Goal: Information Seeking & Learning: Check status

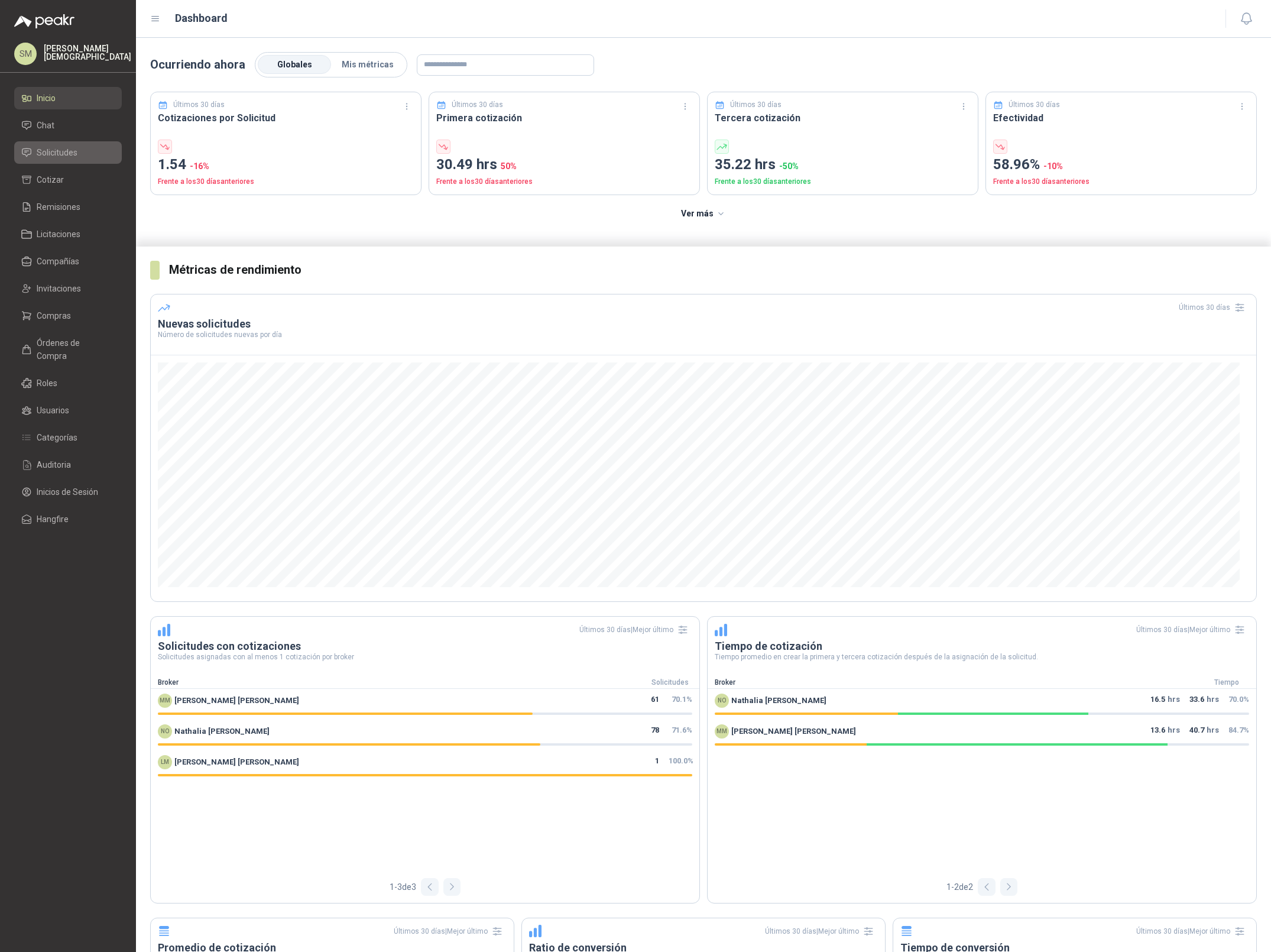
click at [56, 153] on span "Solicitudes" at bounding box center [57, 153] width 41 height 13
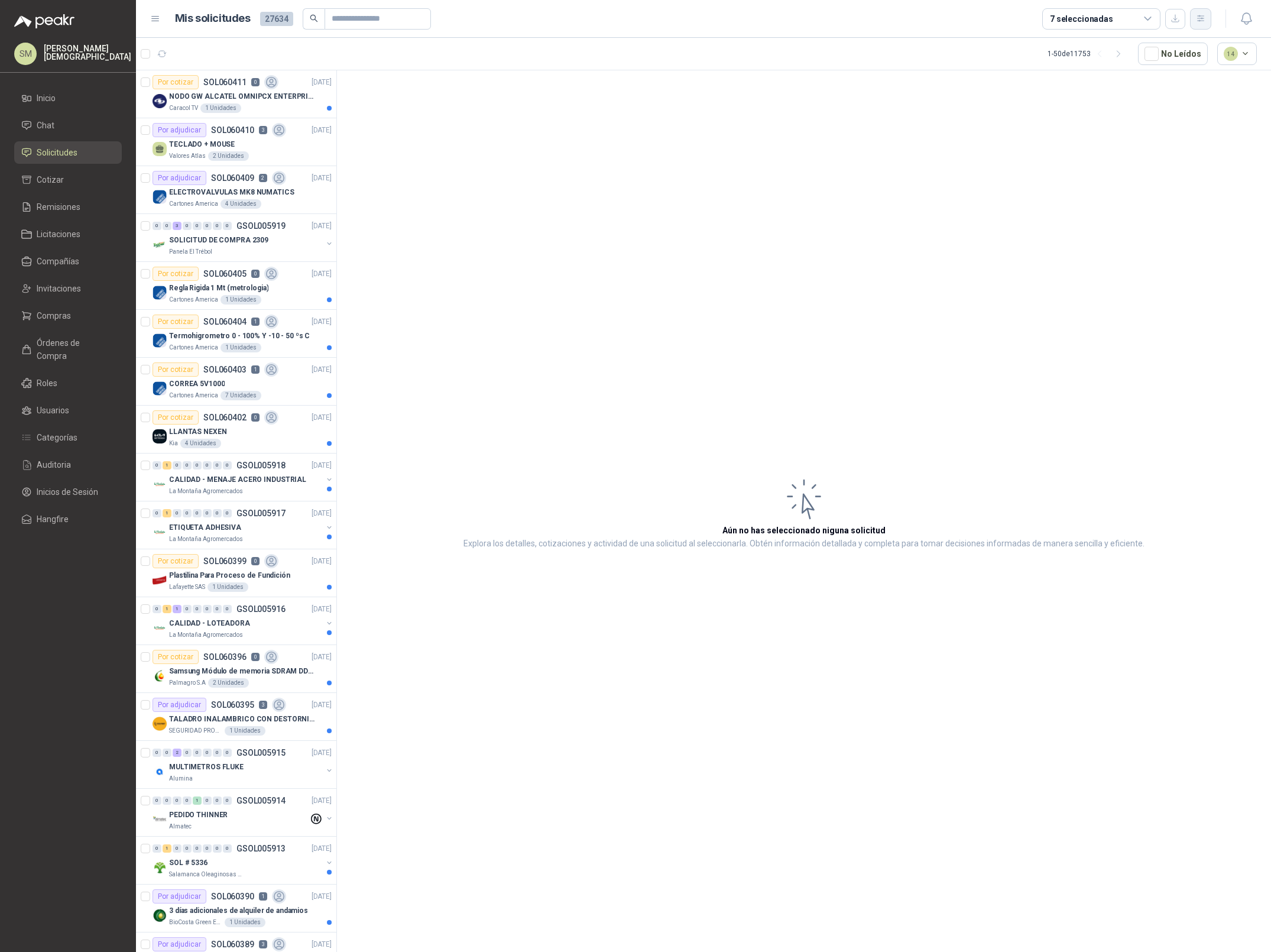
click at [1199, 23] on icon "button" at bounding box center [1200, 19] width 10 height 10
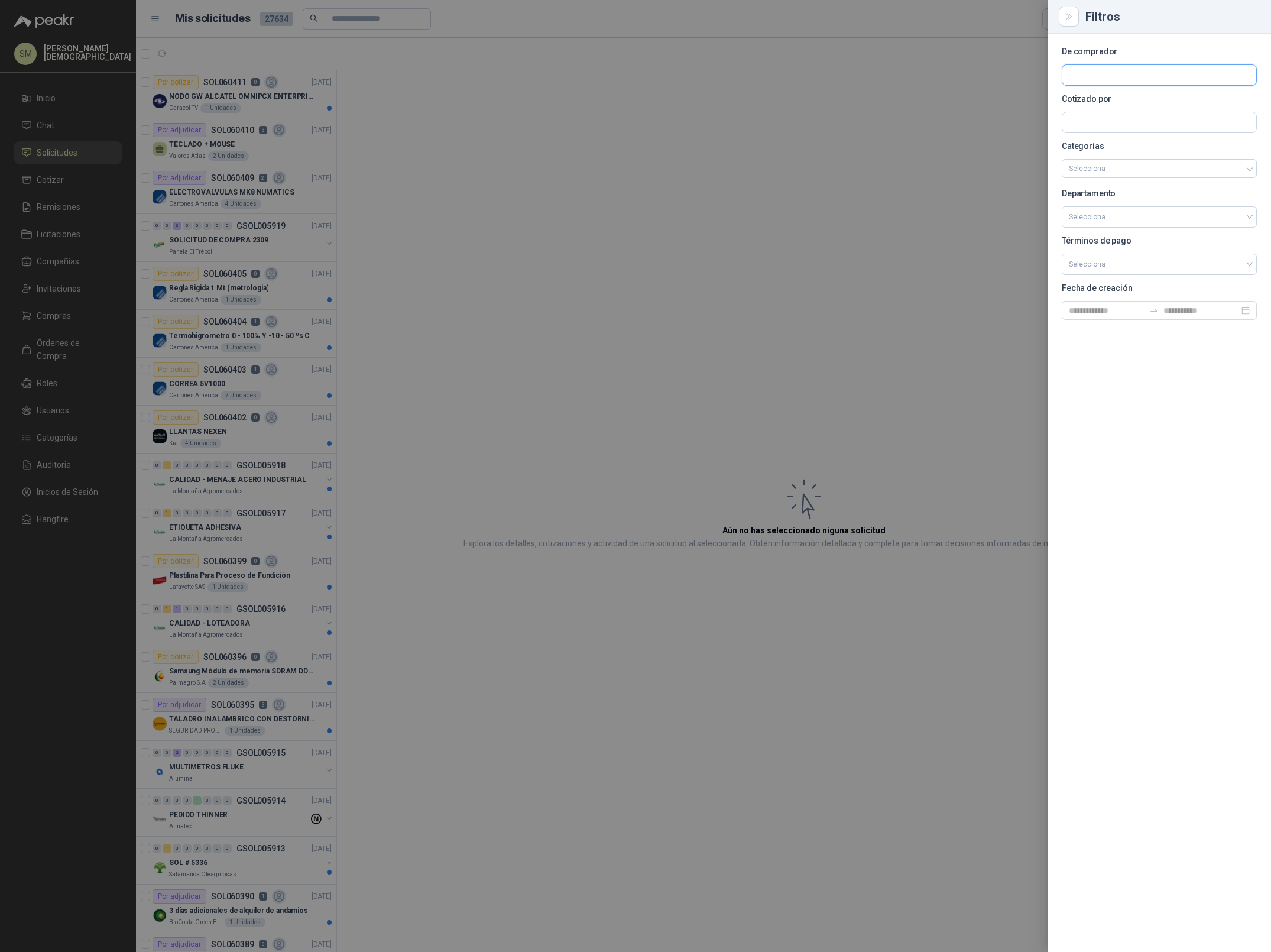
click at [1125, 79] on input "text" at bounding box center [1159, 75] width 194 height 20
type input "****"
click at [1116, 158] on p "[PERSON_NAME]" at bounding box center [1117, 161] width 55 height 7
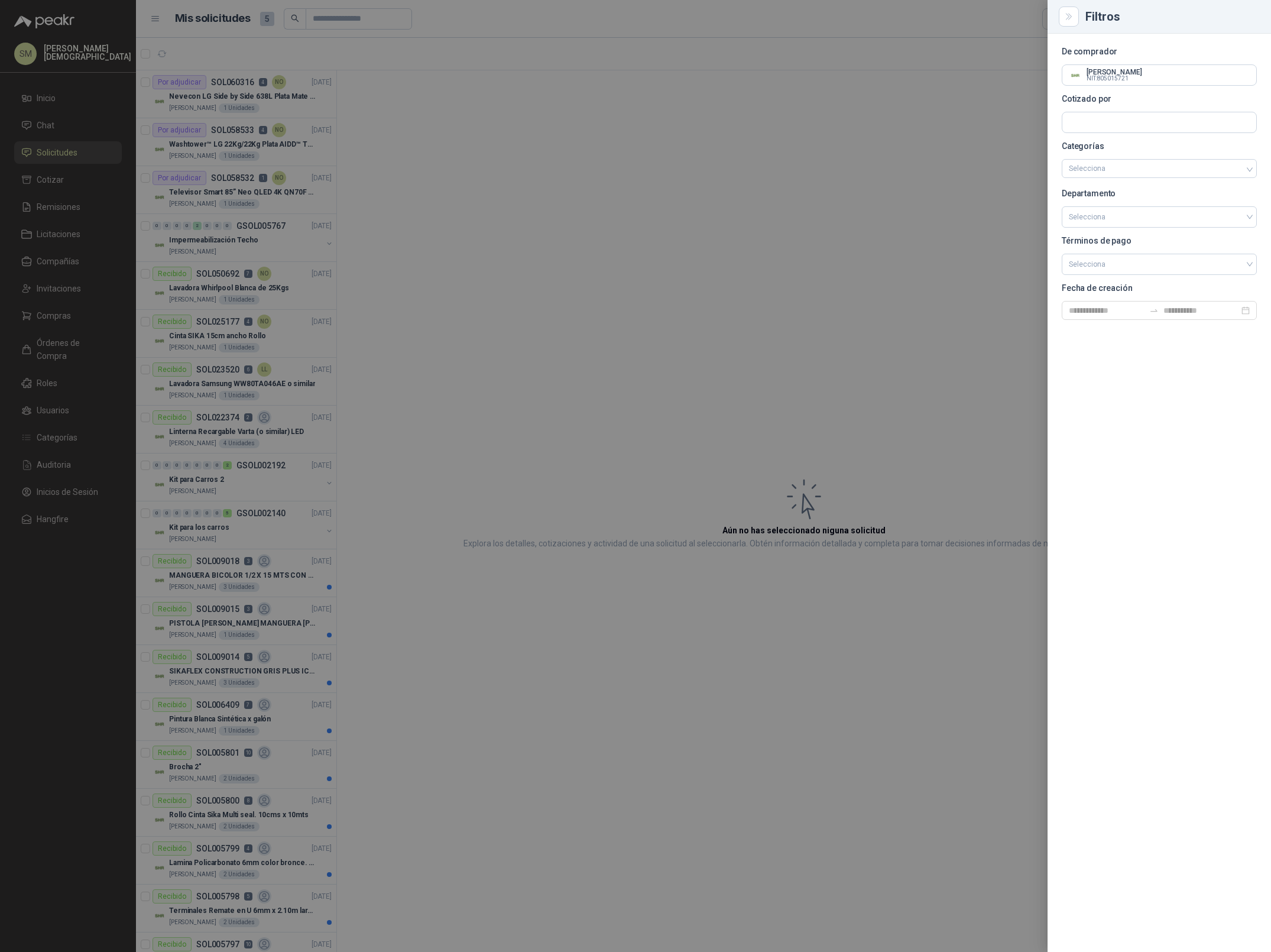
click at [643, 141] on div at bounding box center [635, 476] width 1271 height 952
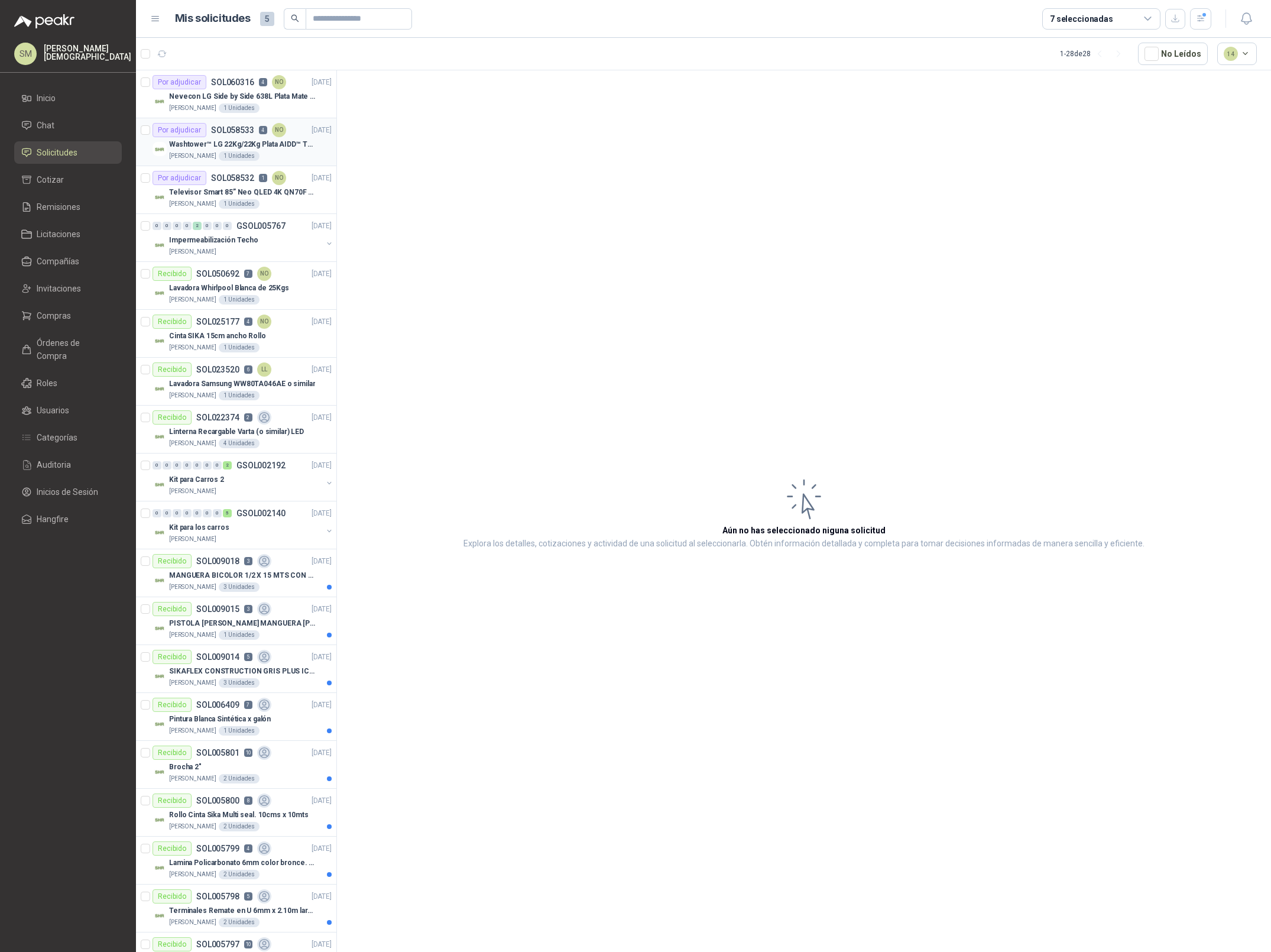
click at [240, 134] on p "SOL058533" at bounding box center [232, 130] width 43 height 8
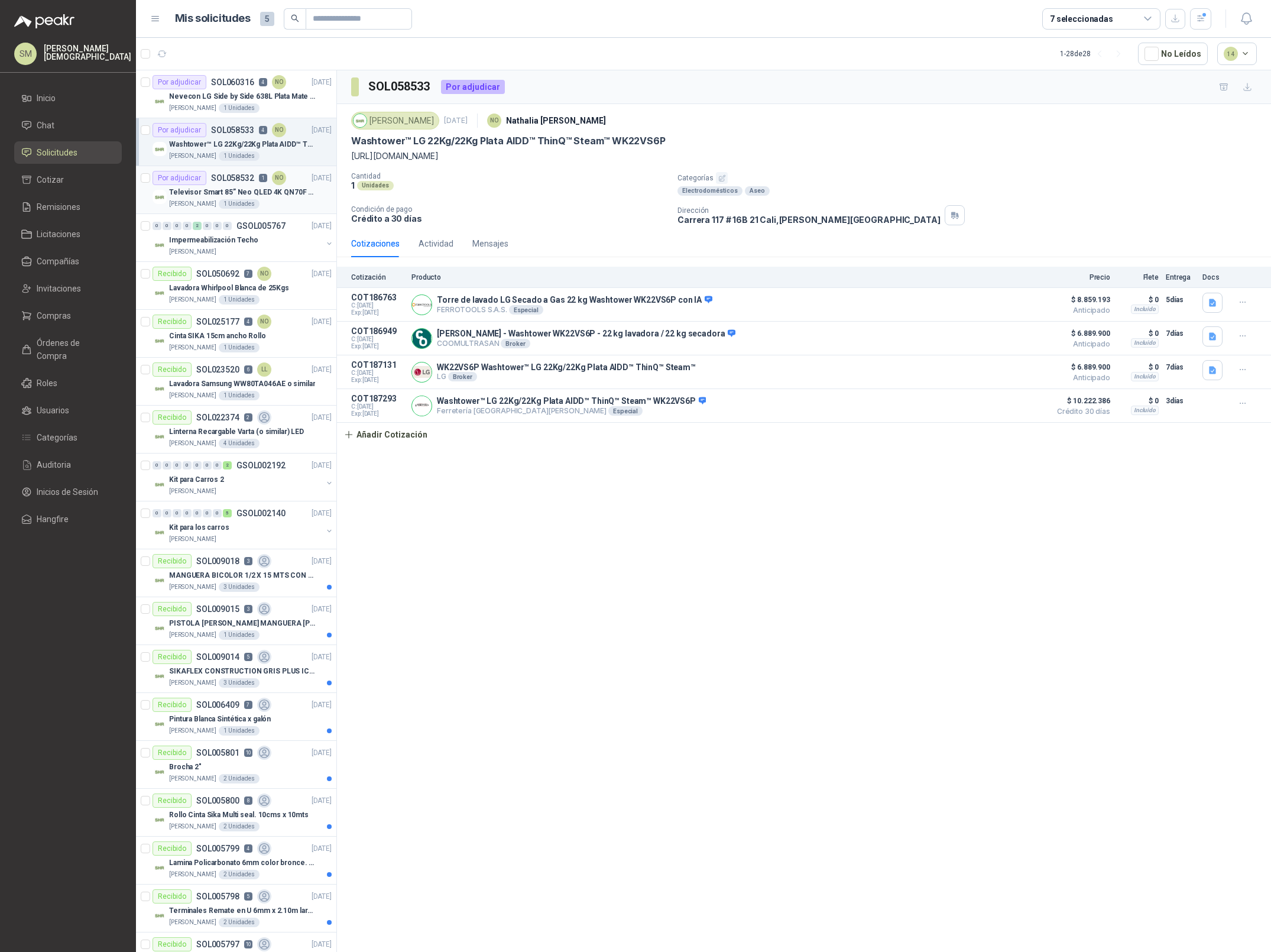
click at [245, 208] on div "1 Unidades" at bounding box center [239, 204] width 41 height 10
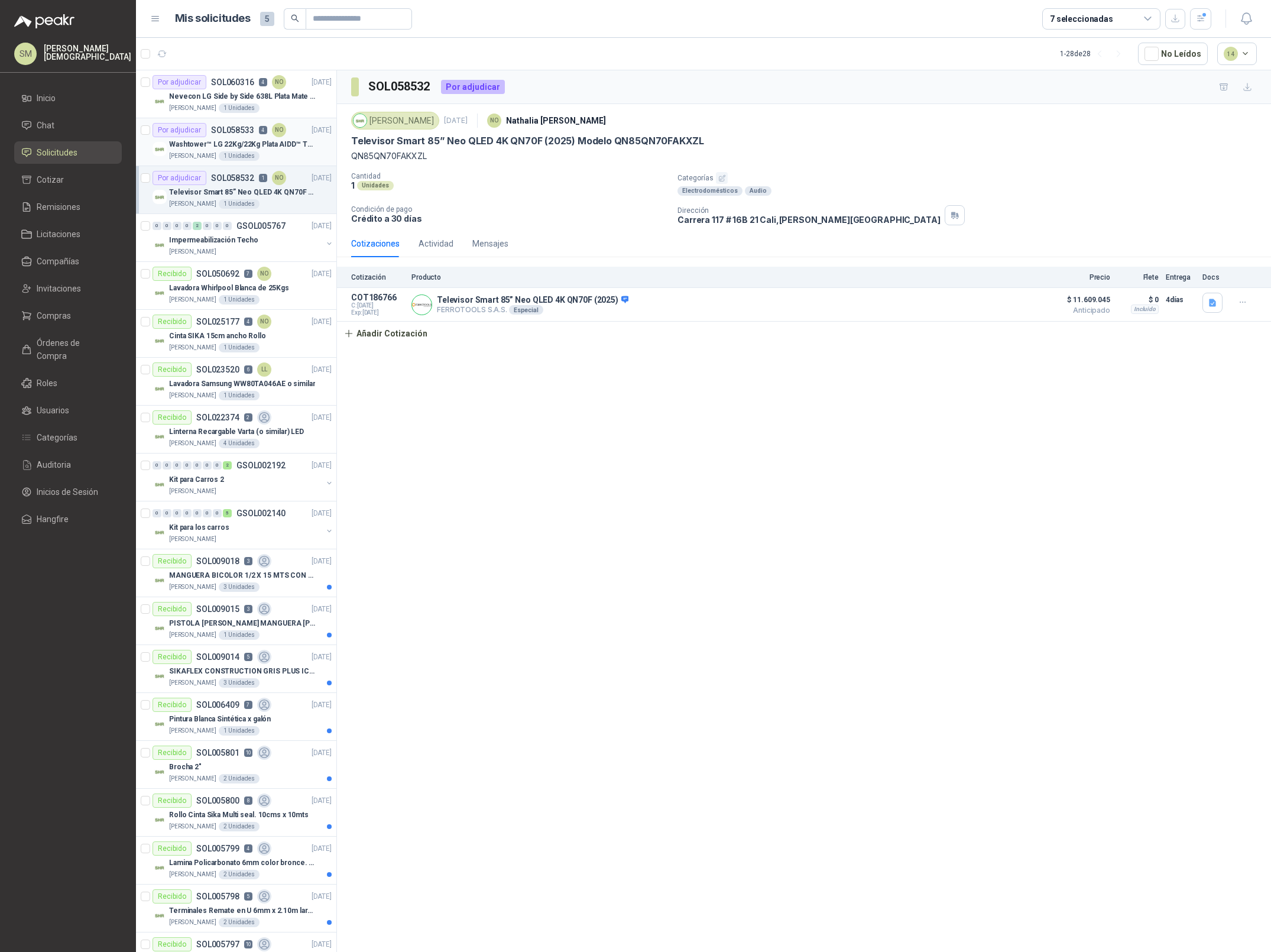
click at [250, 152] on div "1 Unidades" at bounding box center [239, 156] width 41 height 10
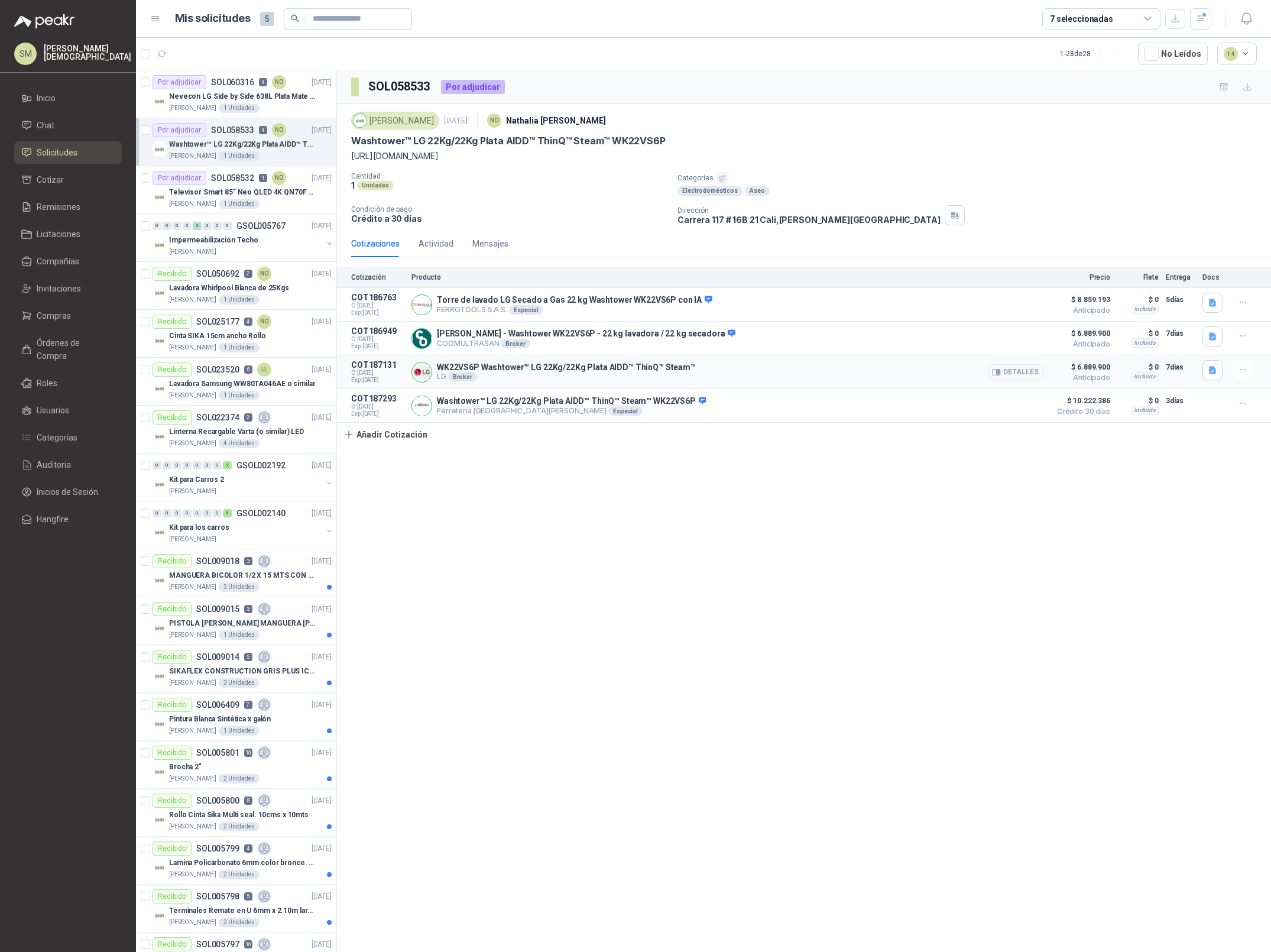
click at [1007, 375] on button "Detalles" at bounding box center [1016, 372] width 56 height 16
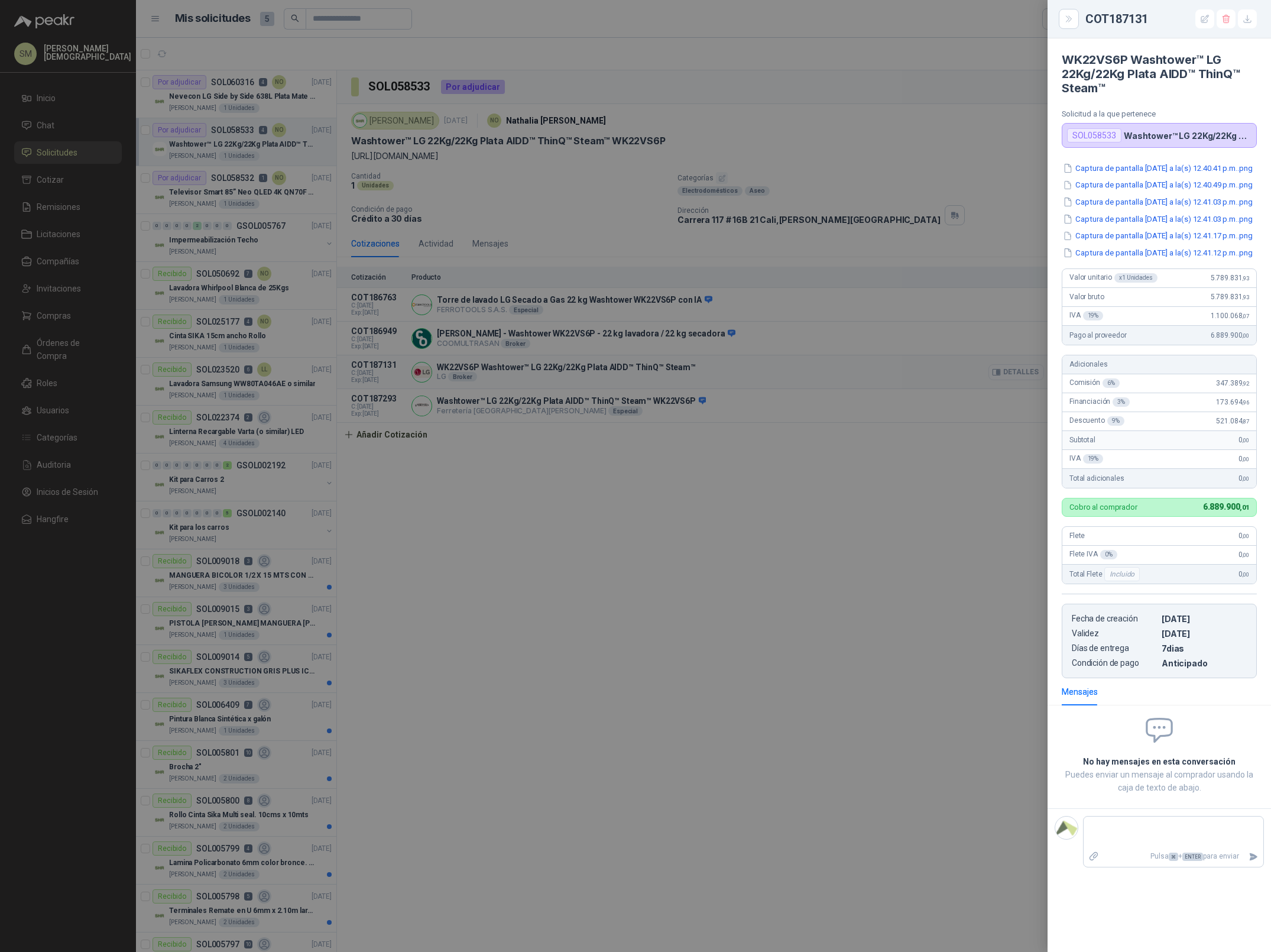
click at [1007, 375] on div at bounding box center [635, 476] width 1271 height 952
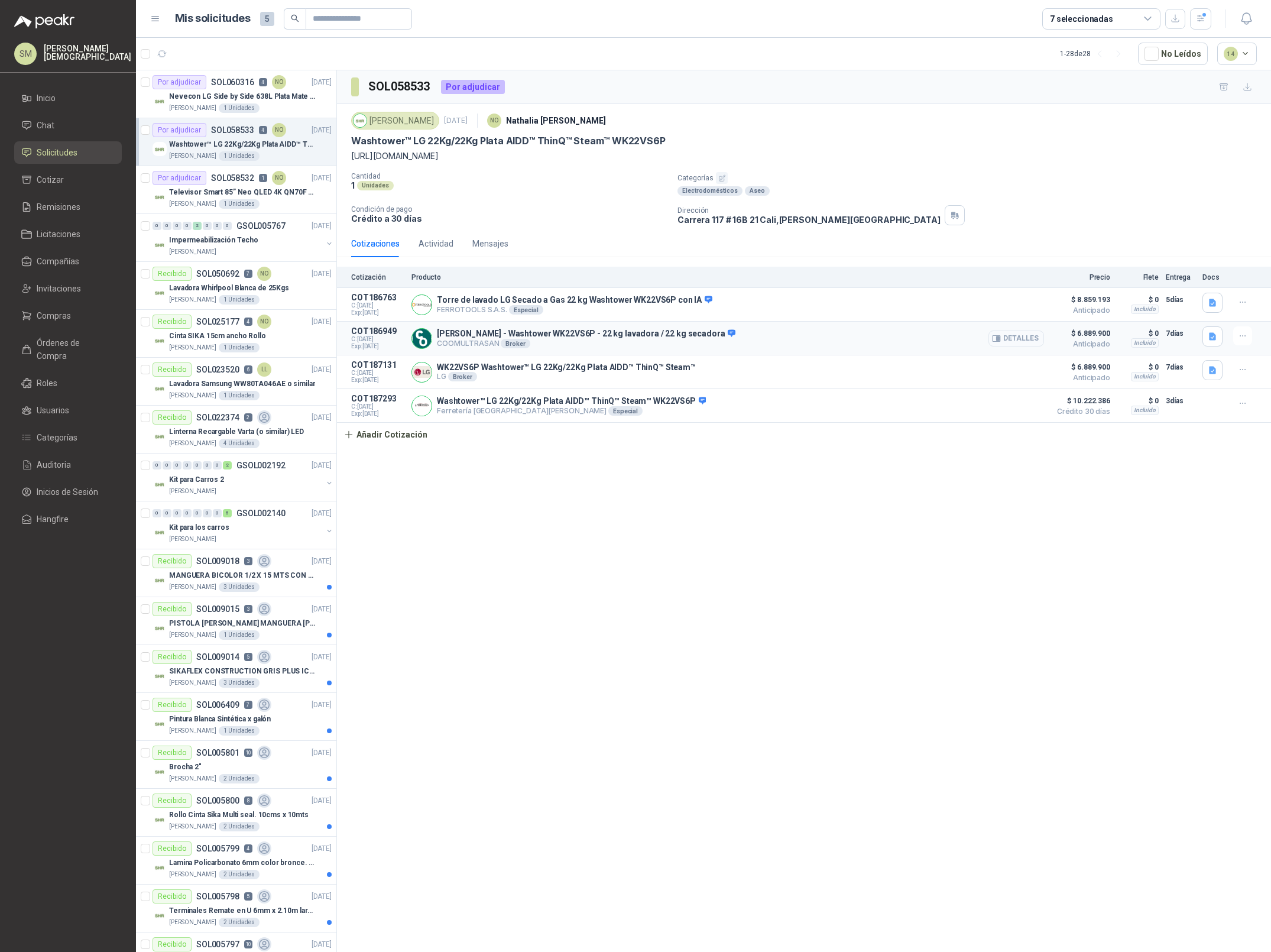
click at [1008, 336] on button "Detalles" at bounding box center [1016, 339] width 56 height 16
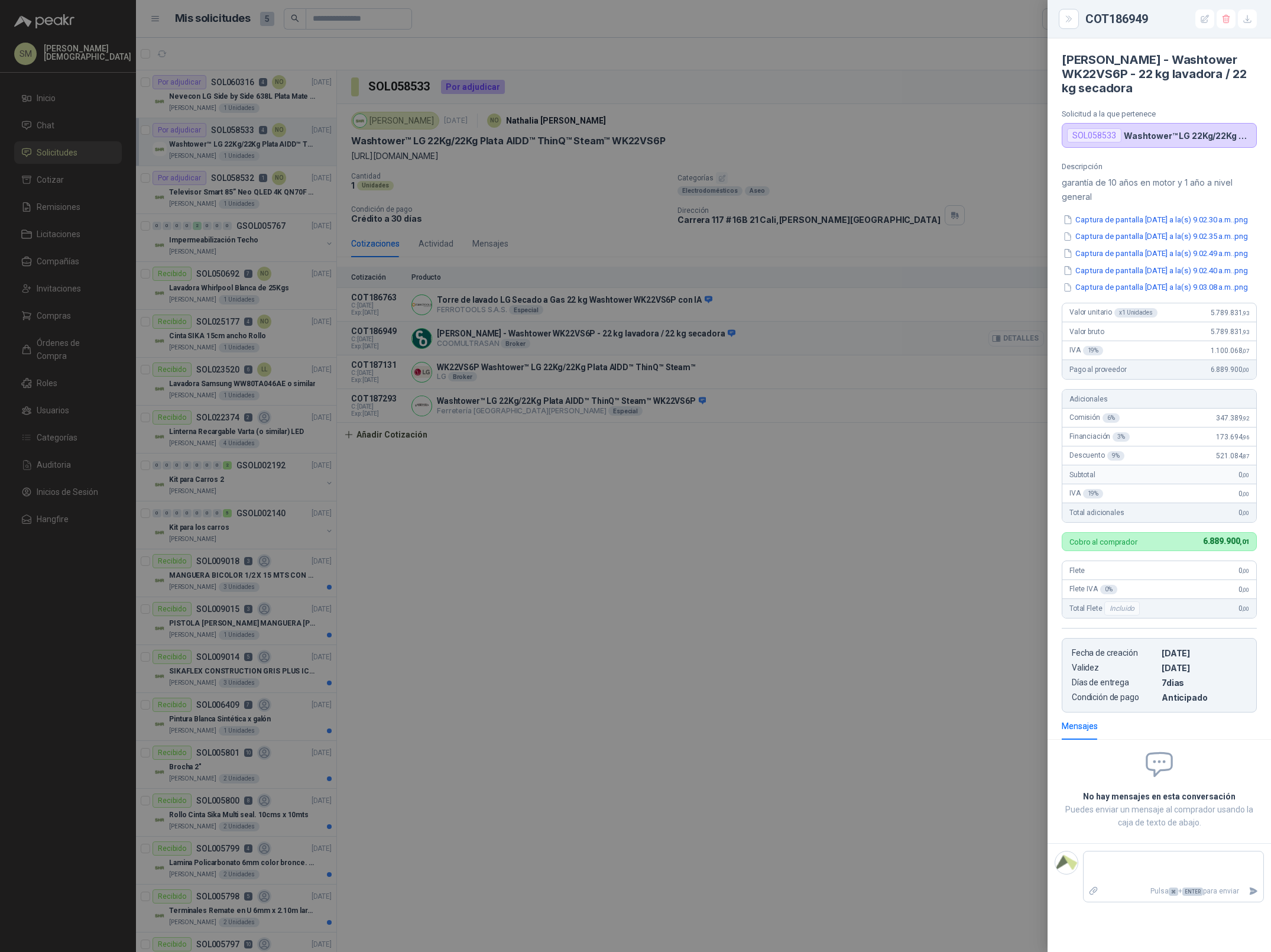
click at [1008, 336] on div at bounding box center [635, 476] width 1271 height 952
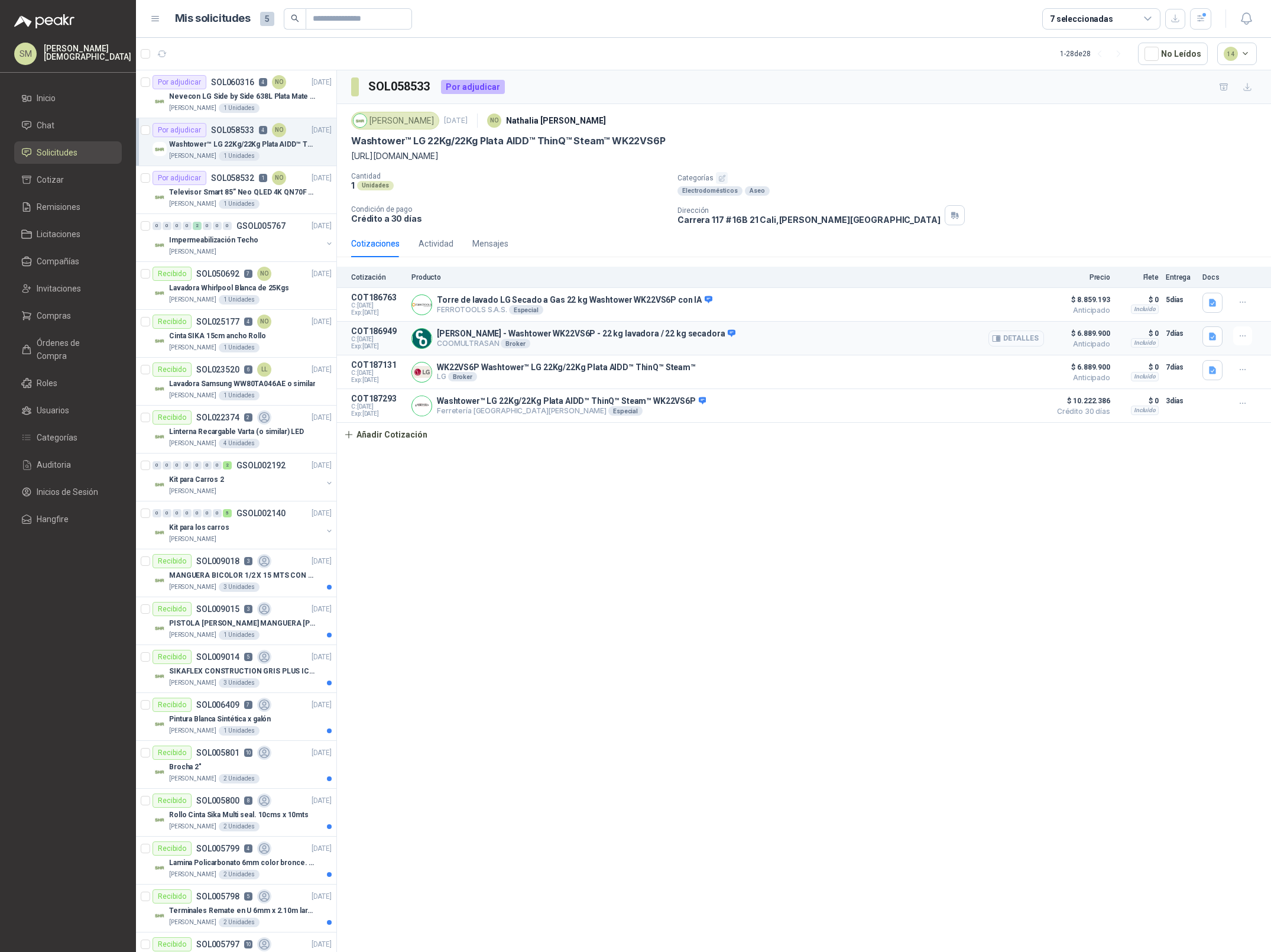
click at [1011, 339] on button "Detalles" at bounding box center [1016, 339] width 56 height 16
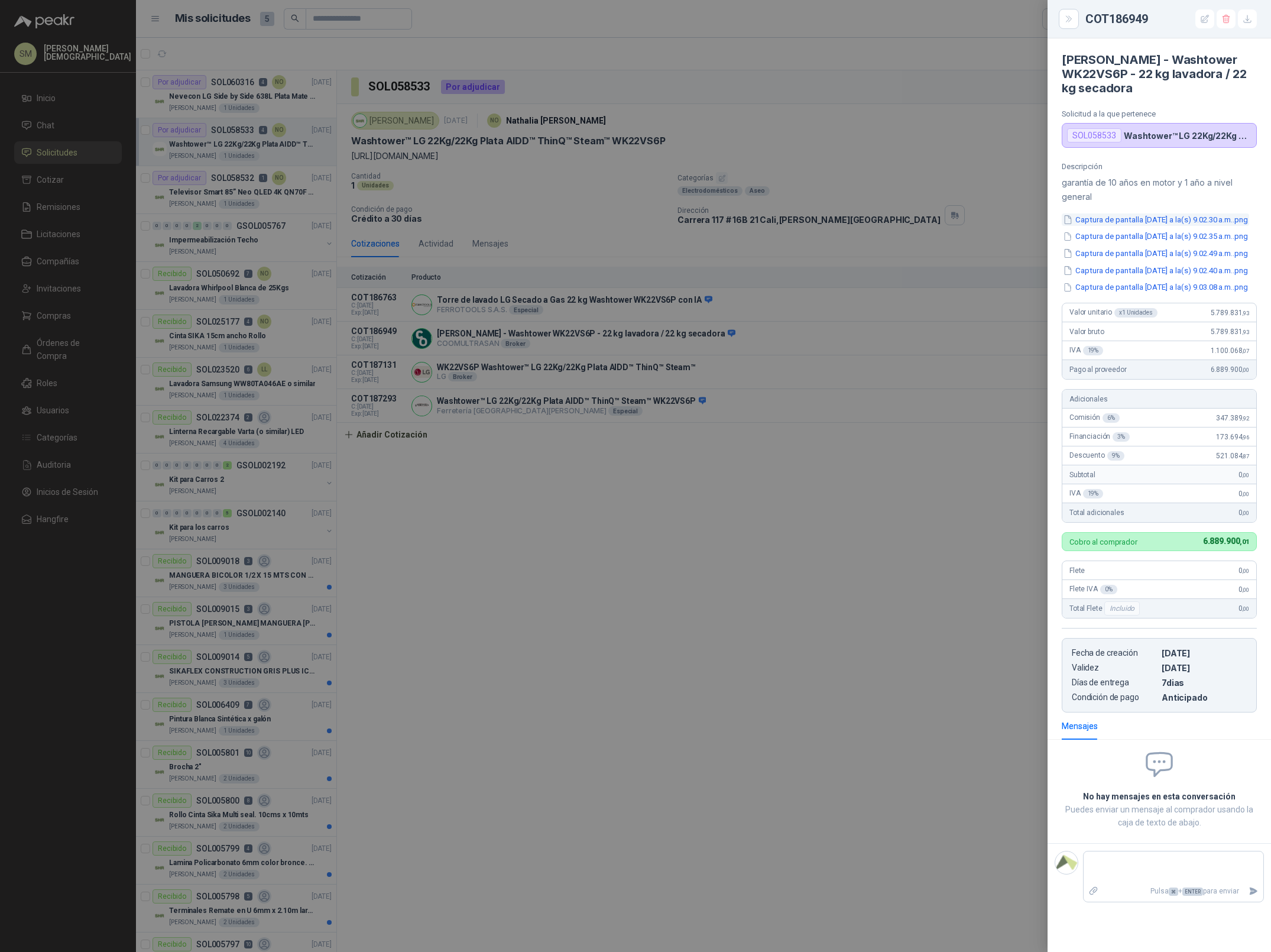
click at [1156, 220] on button "Captura de pantalla [DATE] a la(s) 9.02.30 a.m..png" at bounding box center [1155, 219] width 187 height 13
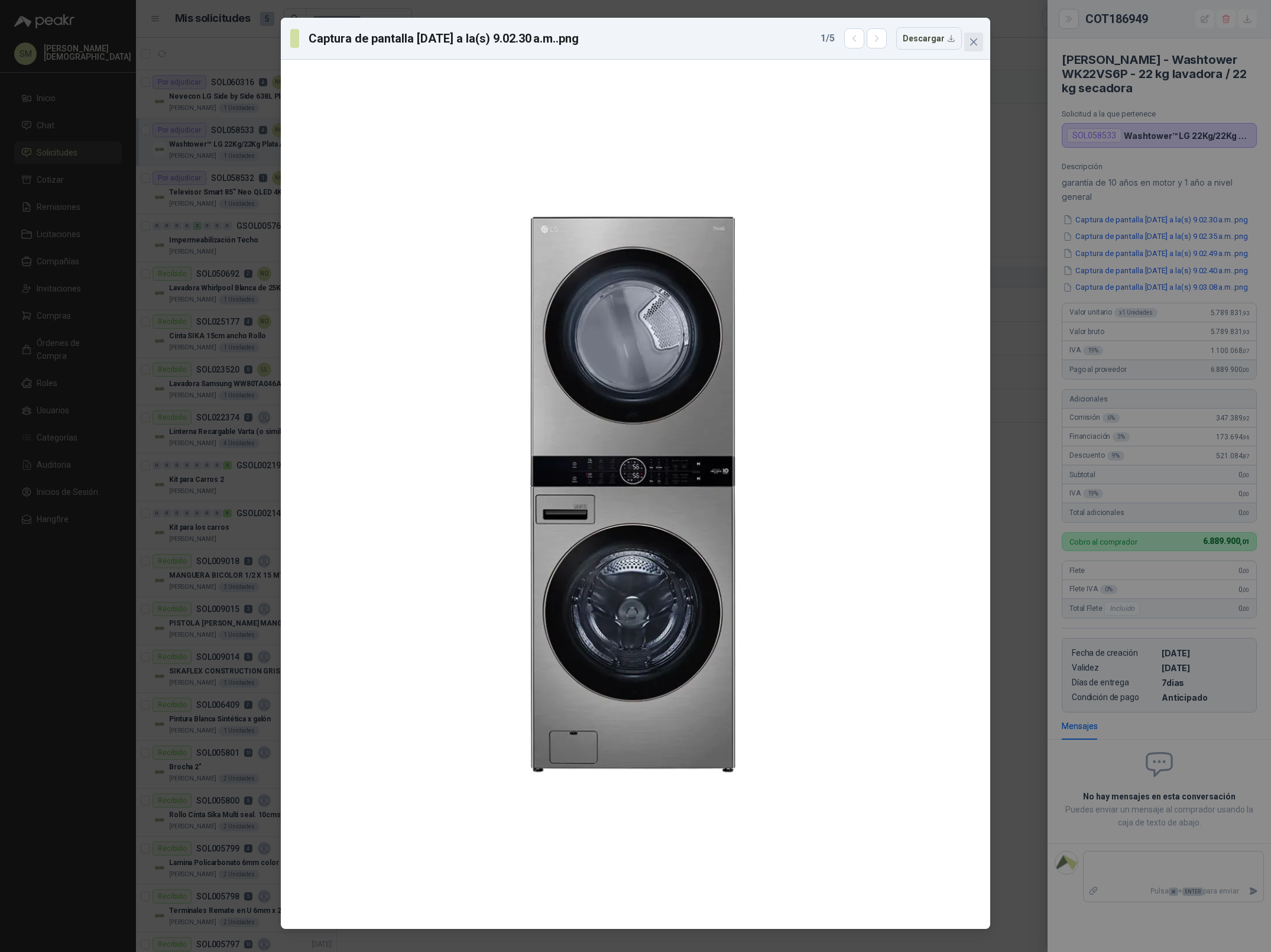
click at [976, 45] on icon "close" at bounding box center [974, 42] width 10 height 10
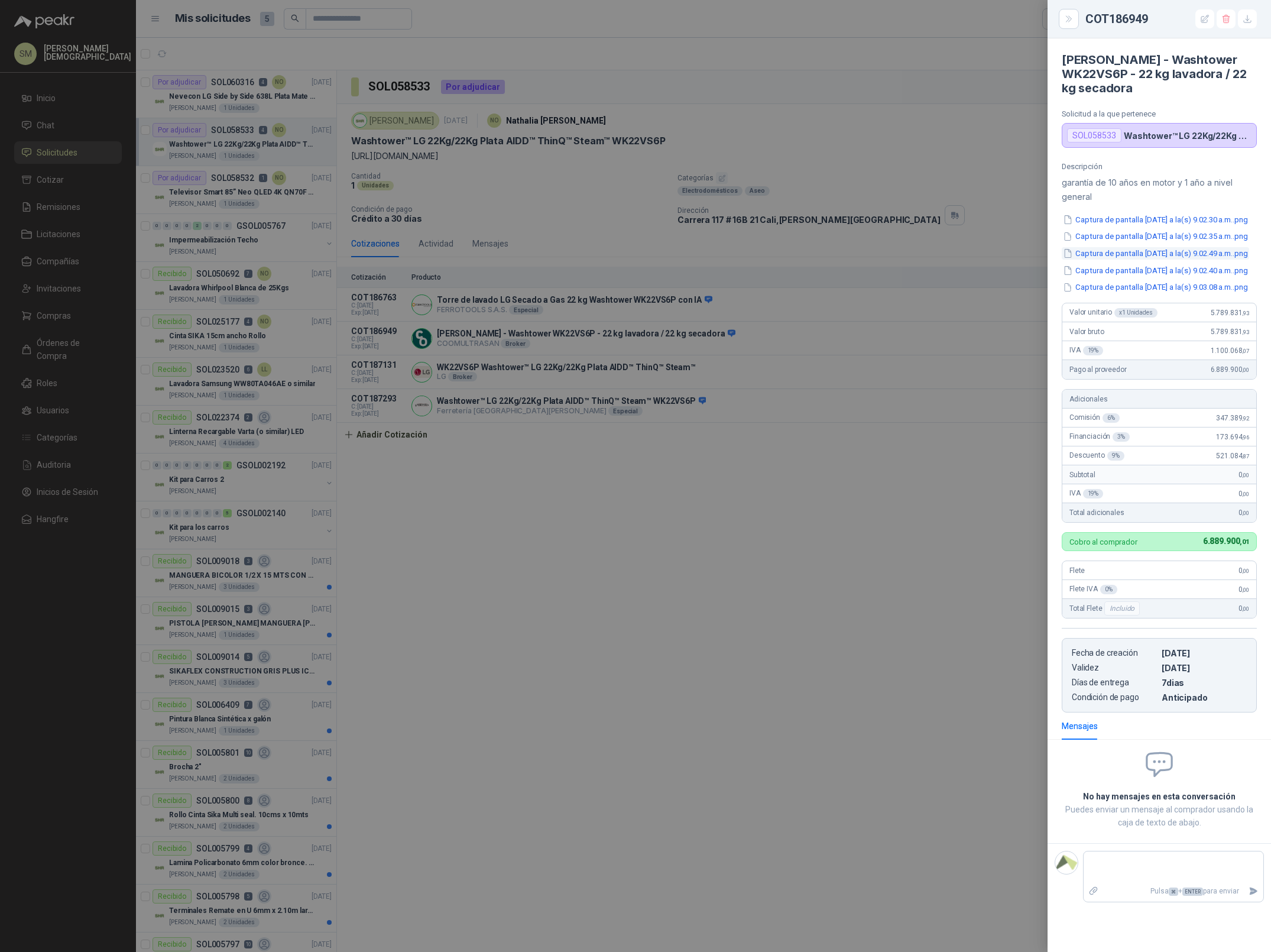
click at [1157, 259] on button "Captura de pantalla [DATE] a la(s) 9.02.49 a.m..png" at bounding box center [1155, 253] width 187 height 13
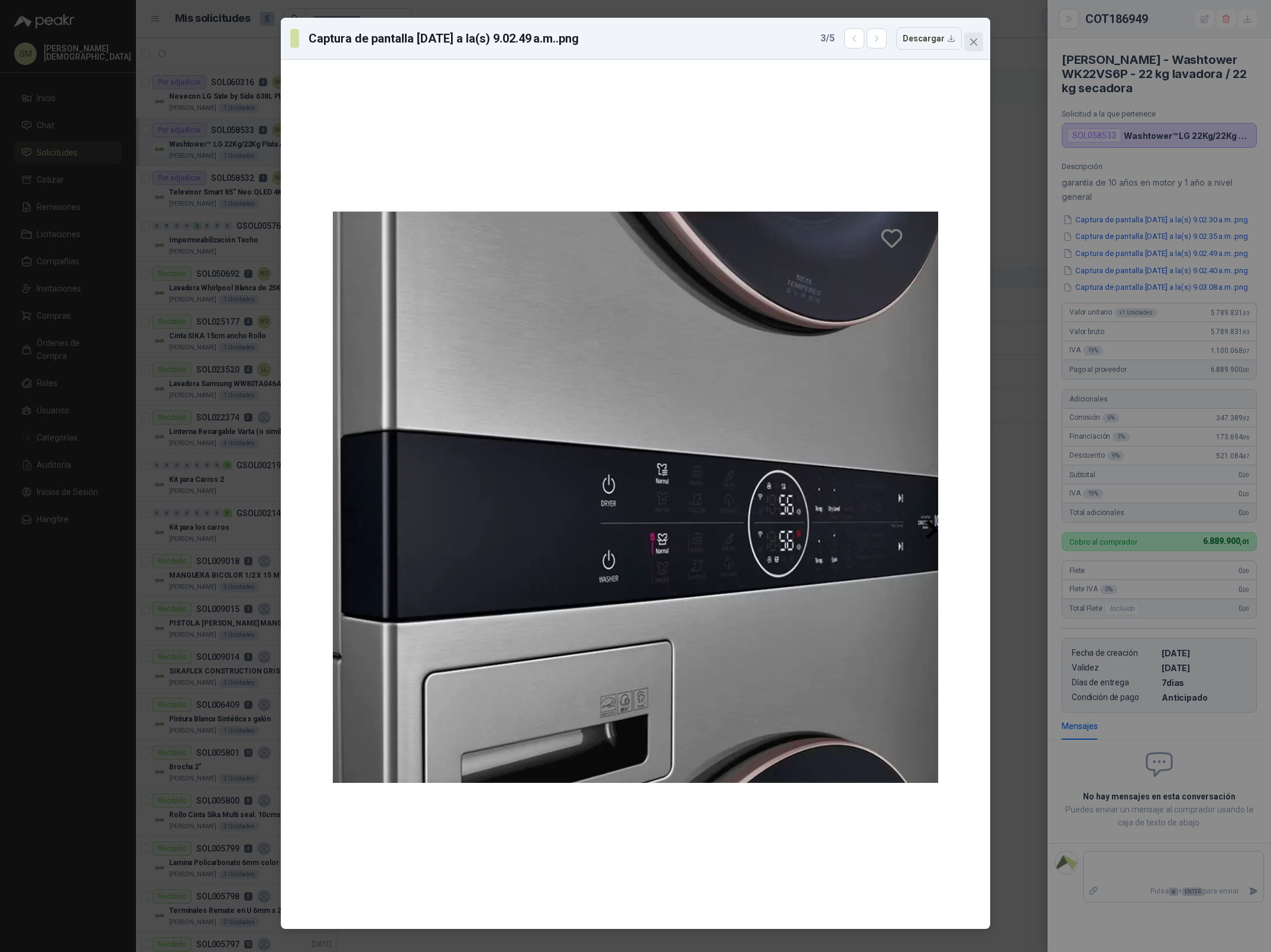
click at [970, 42] on icon "close" at bounding box center [974, 42] width 10 height 10
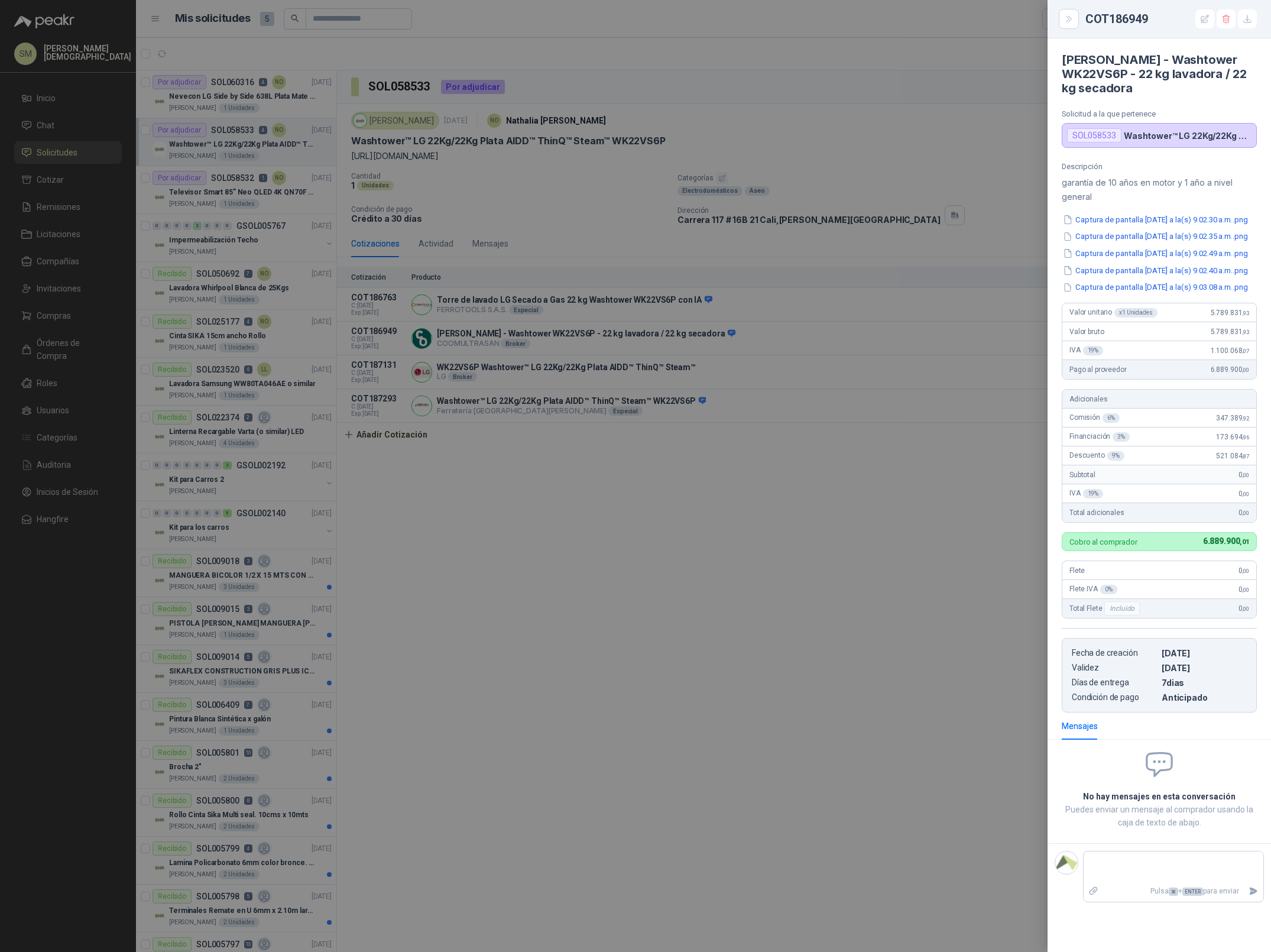
click at [846, 334] on div at bounding box center [635, 476] width 1271 height 952
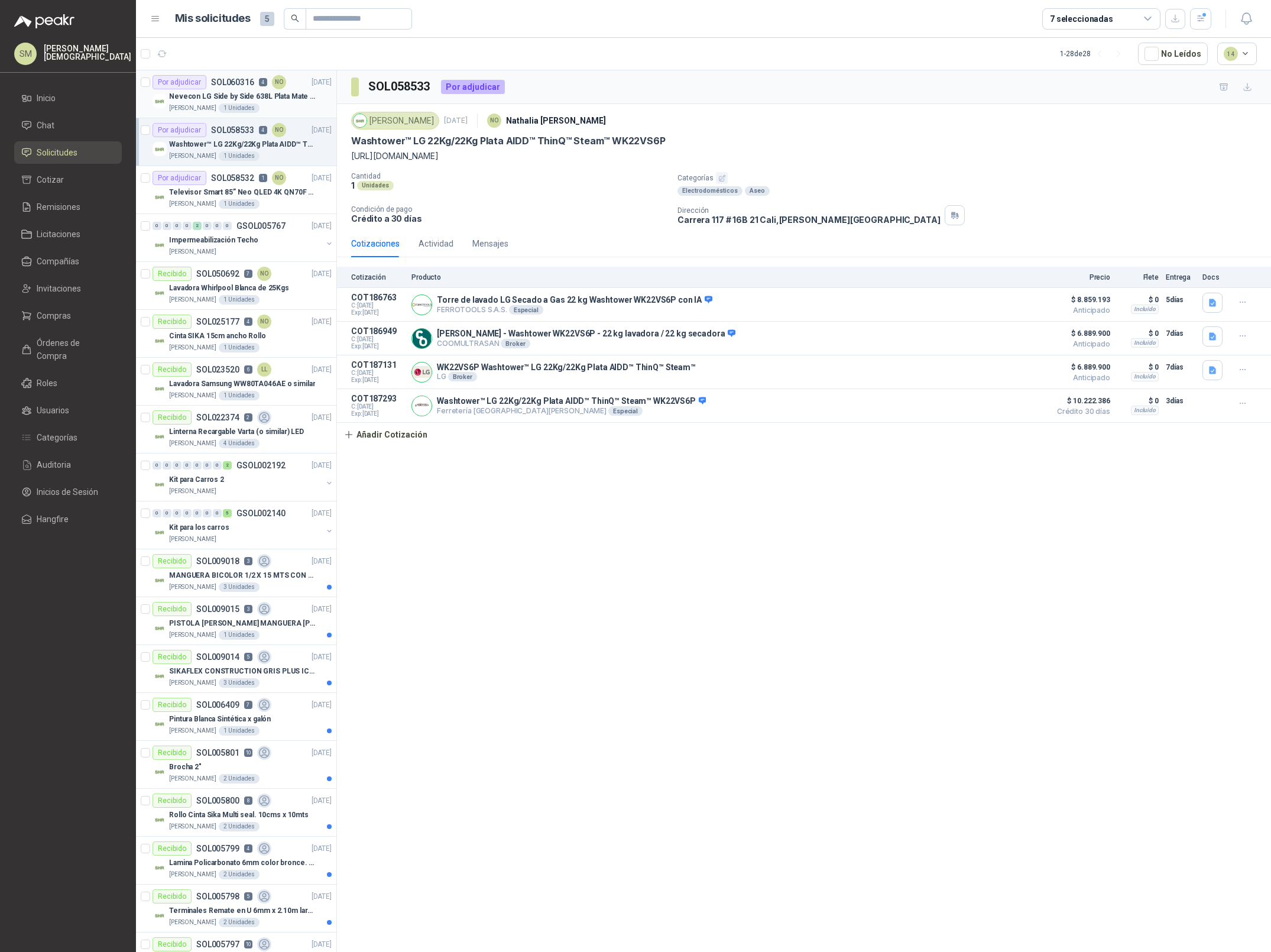
click at [234, 95] on p "Nevecon LG Side by Side 638L Plata Mate Disp. de agua/hielo MOD GS66SPY" at bounding box center [243, 96] width 147 height 11
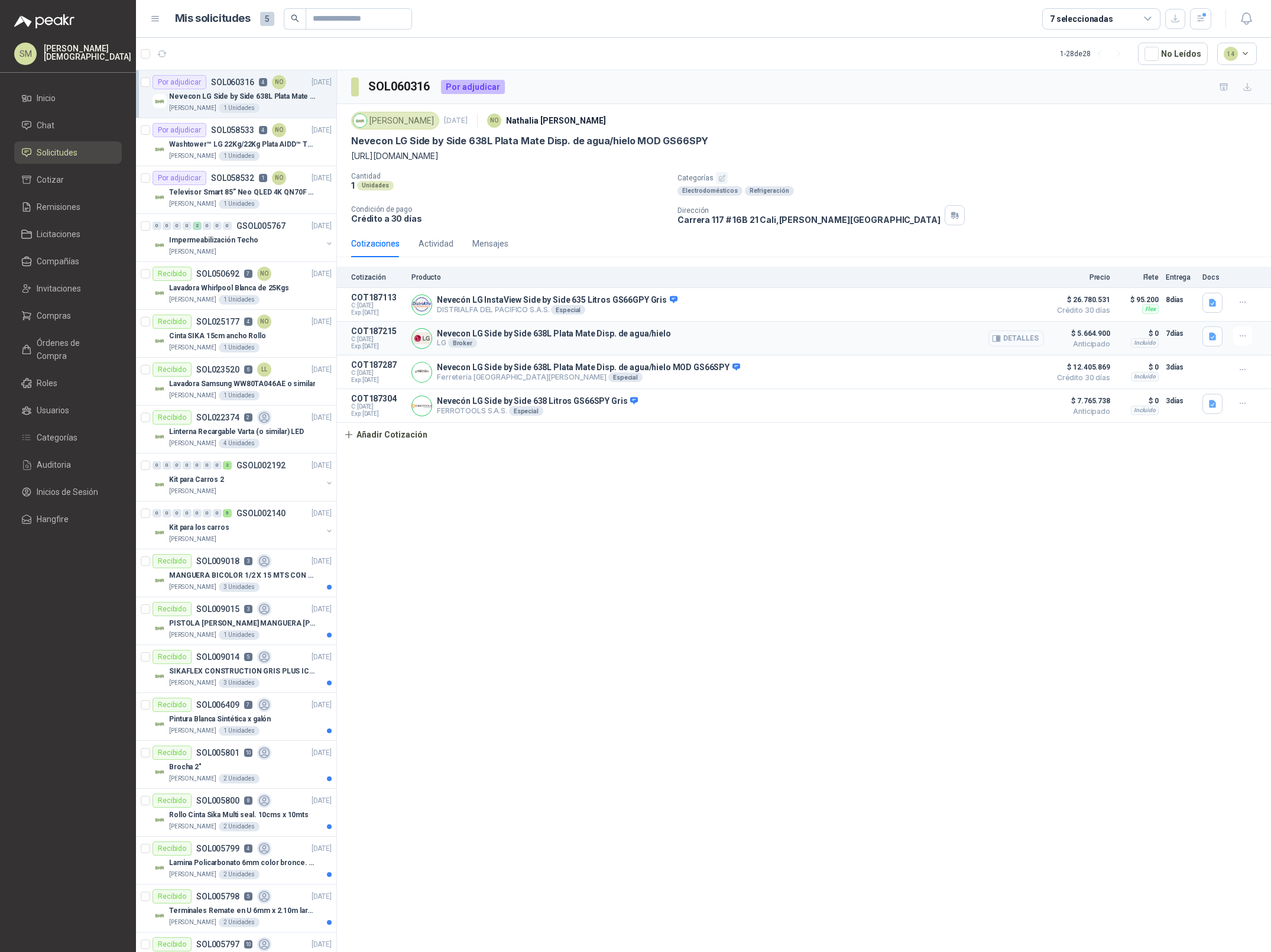
click at [1011, 339] on button "Detalles" at bounding box center [1016, 339] width 56 height 16
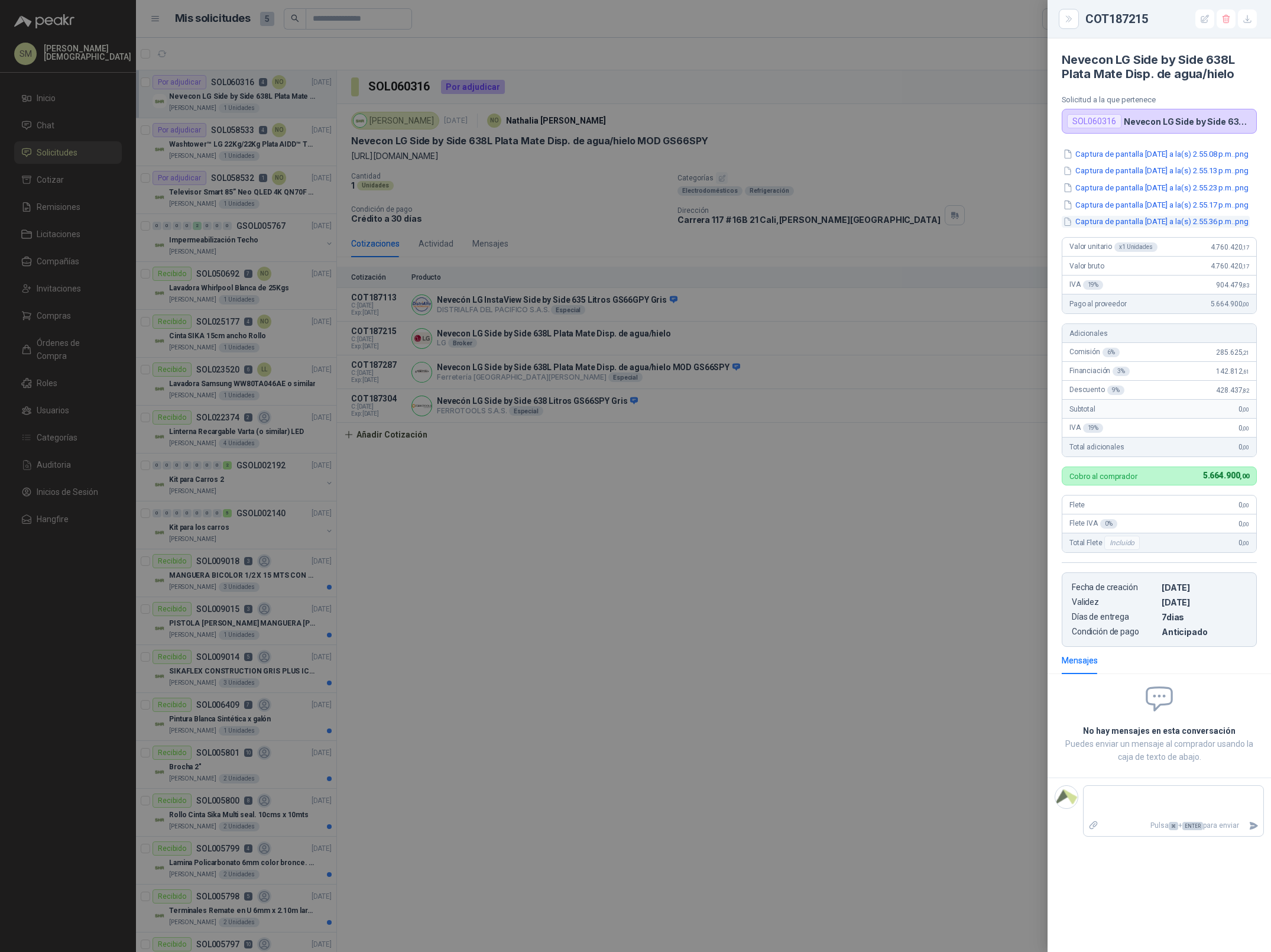
click at [1150, 228] on button "Captura de pantalla [DATE] a la(s) 2.55.36 p.m..png" at bounding box center [1155, 222] width 188 height 13
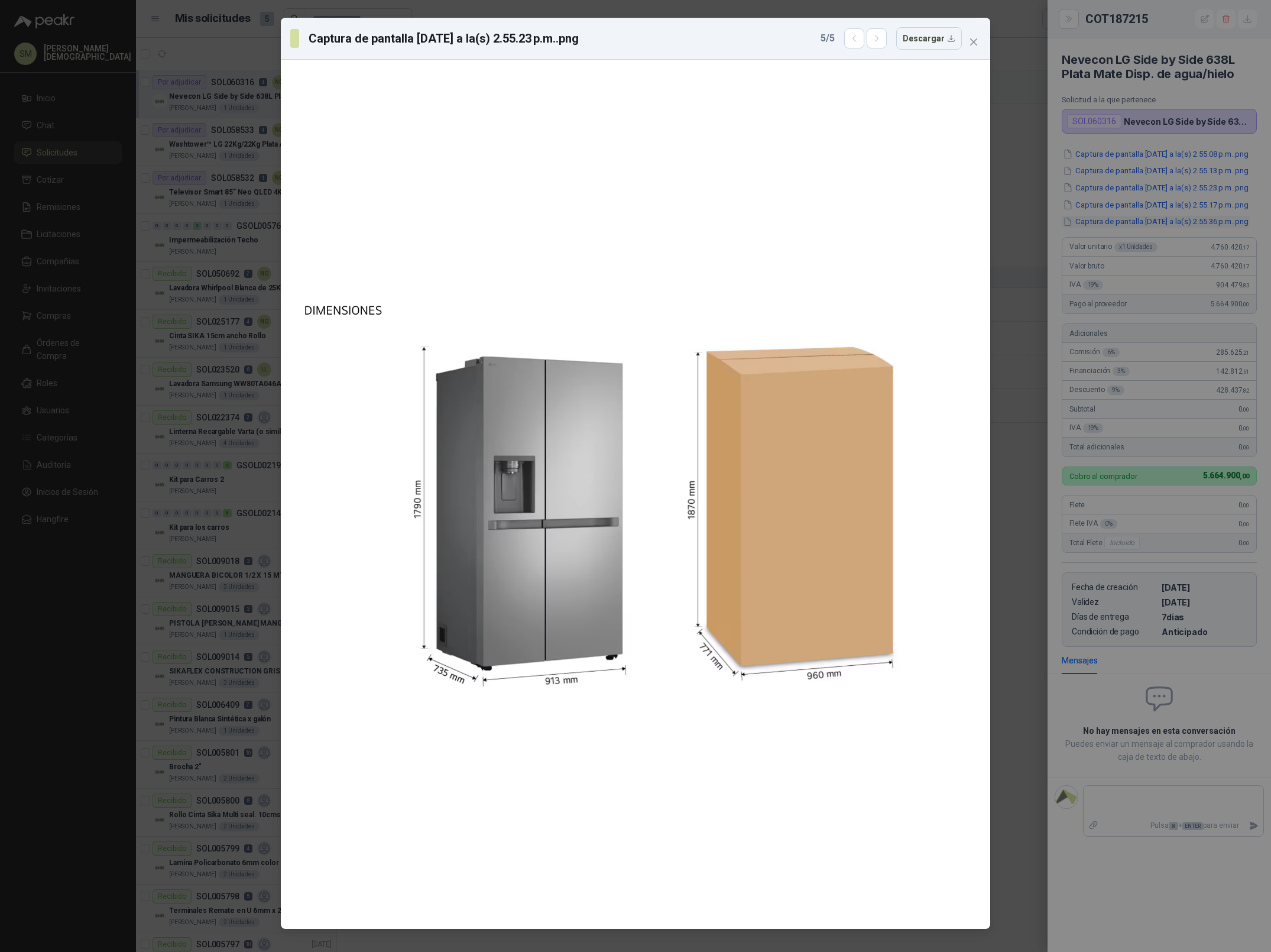
click at [1150, 269] on div "Captura de pantalla [DATE] a la(s) 2.55.23 p.m..png 5 / 5 Descargar" at bounding box center [635, 476] width 1271 height 952
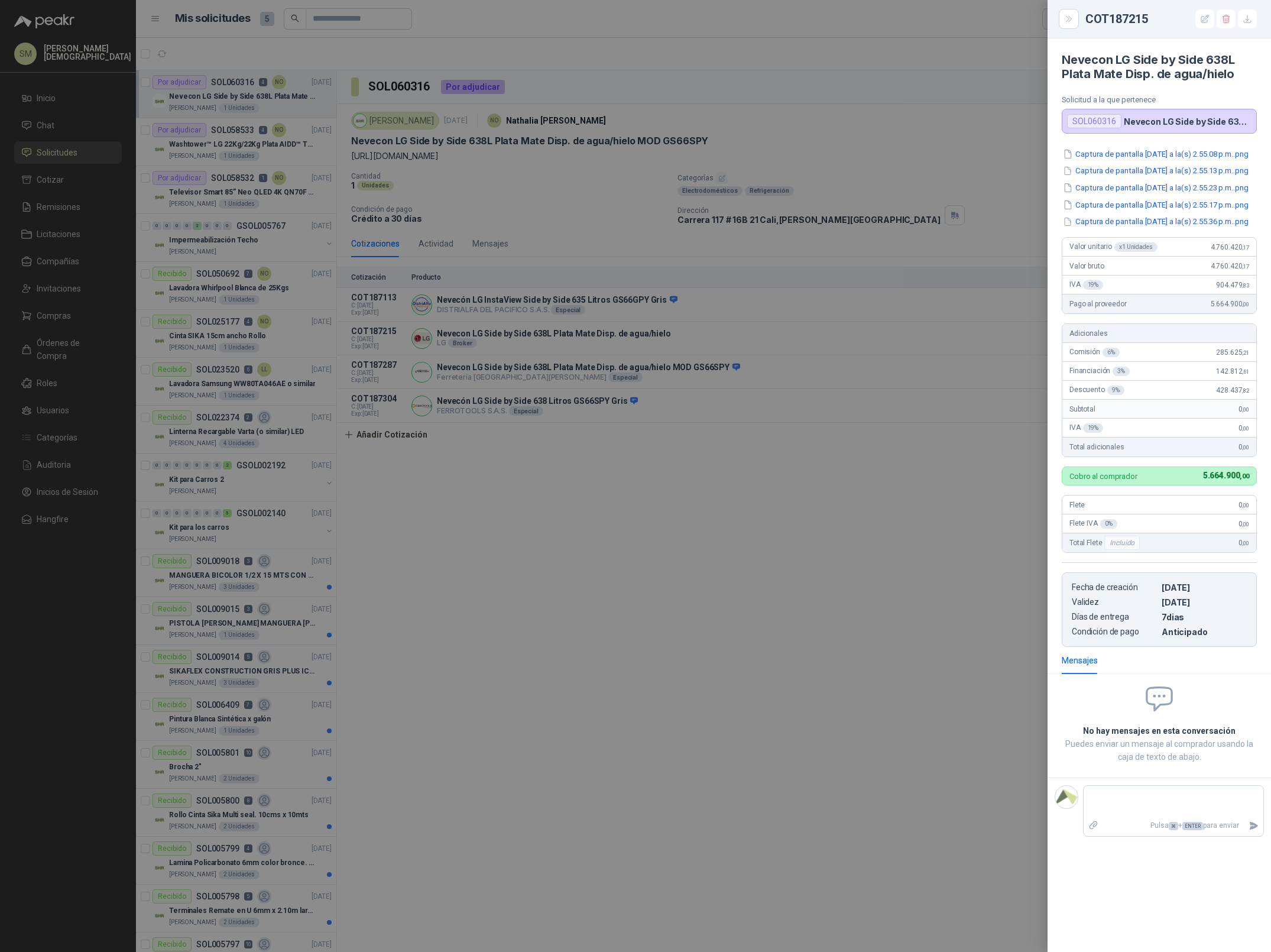
click at [1150, 199] on div "Captura de pantalla [DATE] a la(s) 2.55.08 p.m..png Captura de pantalla [DATE] …" at bounding box center [1159, 188] width 195 height 80
click at [1143, 194] on button "Captura de pantalla [DATE] a la(s) 2.55.23 p.m..png" at bounding box center [1155, 188] width 188 height 13
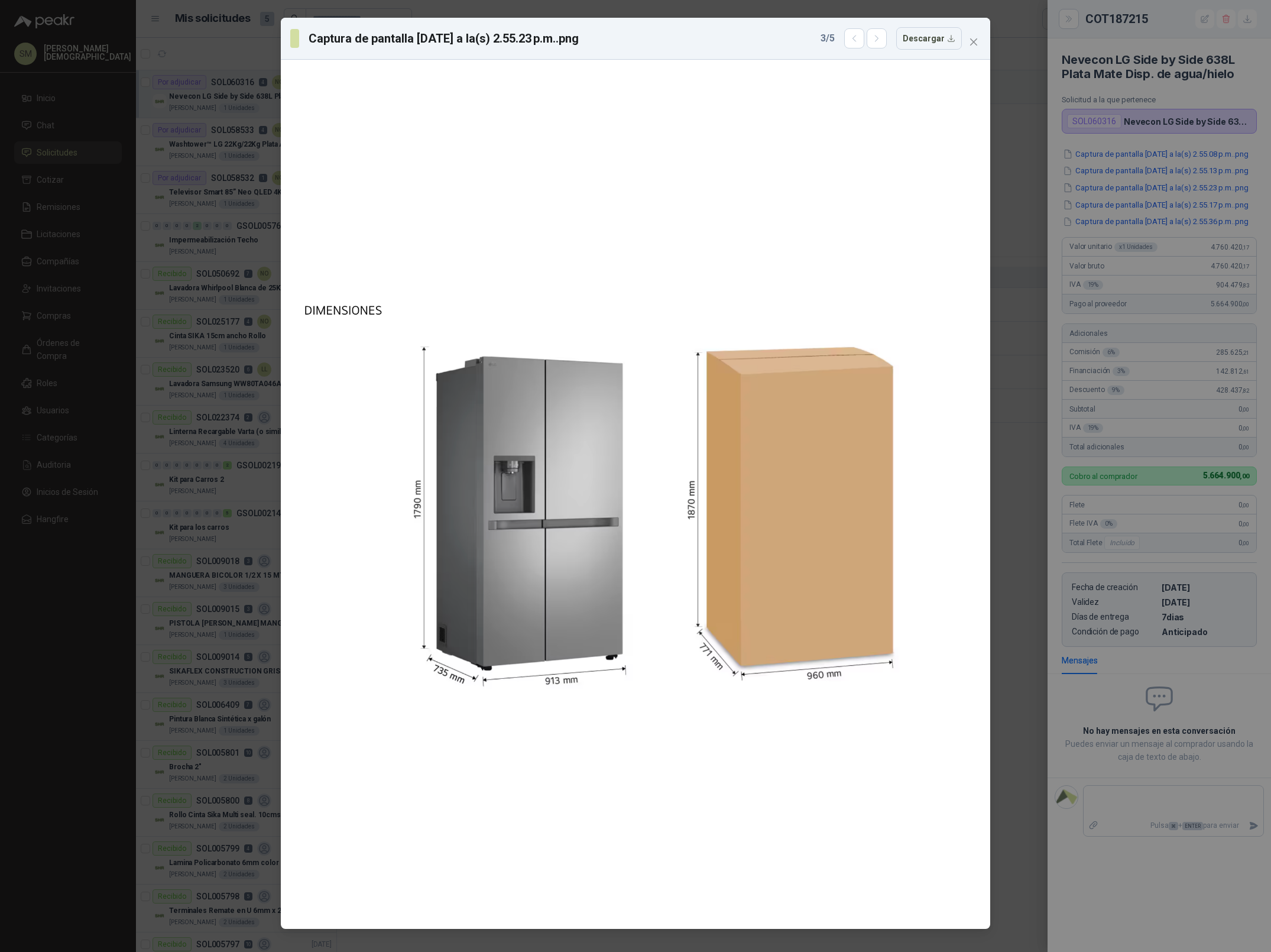
click at [1145, 209] on div "Captura de pantalla [DATE] a la(s) 2.55.23 p.m..png 3 / 5 Descargar" at bounding box center [635, 476] width 1271 height 952
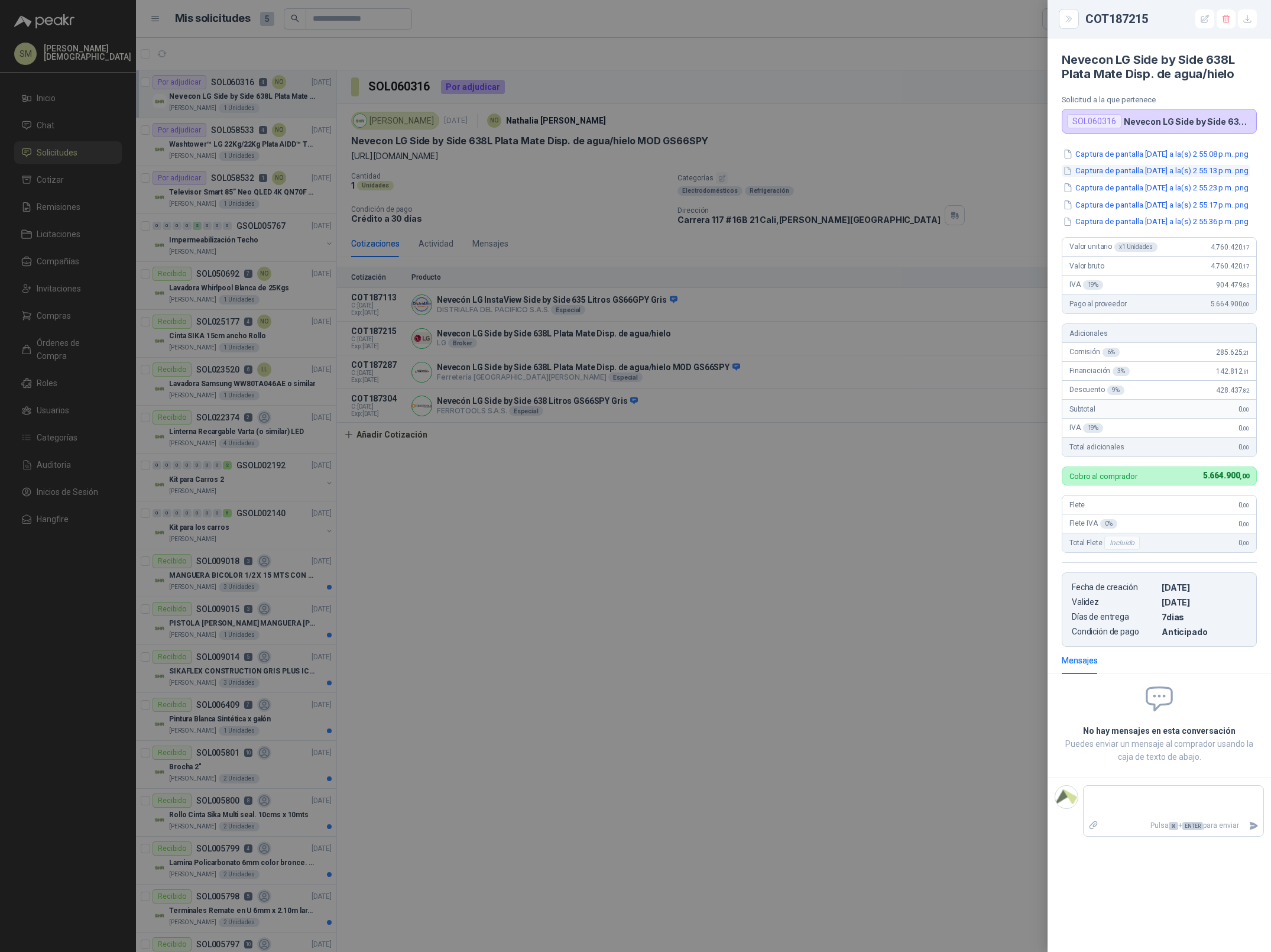
click at [1153, 177] on button "Captura de pantalla [DATE] a la(s) 2.55.13 p.m..png" at bounding box center [1155, 171] width 188 height 13
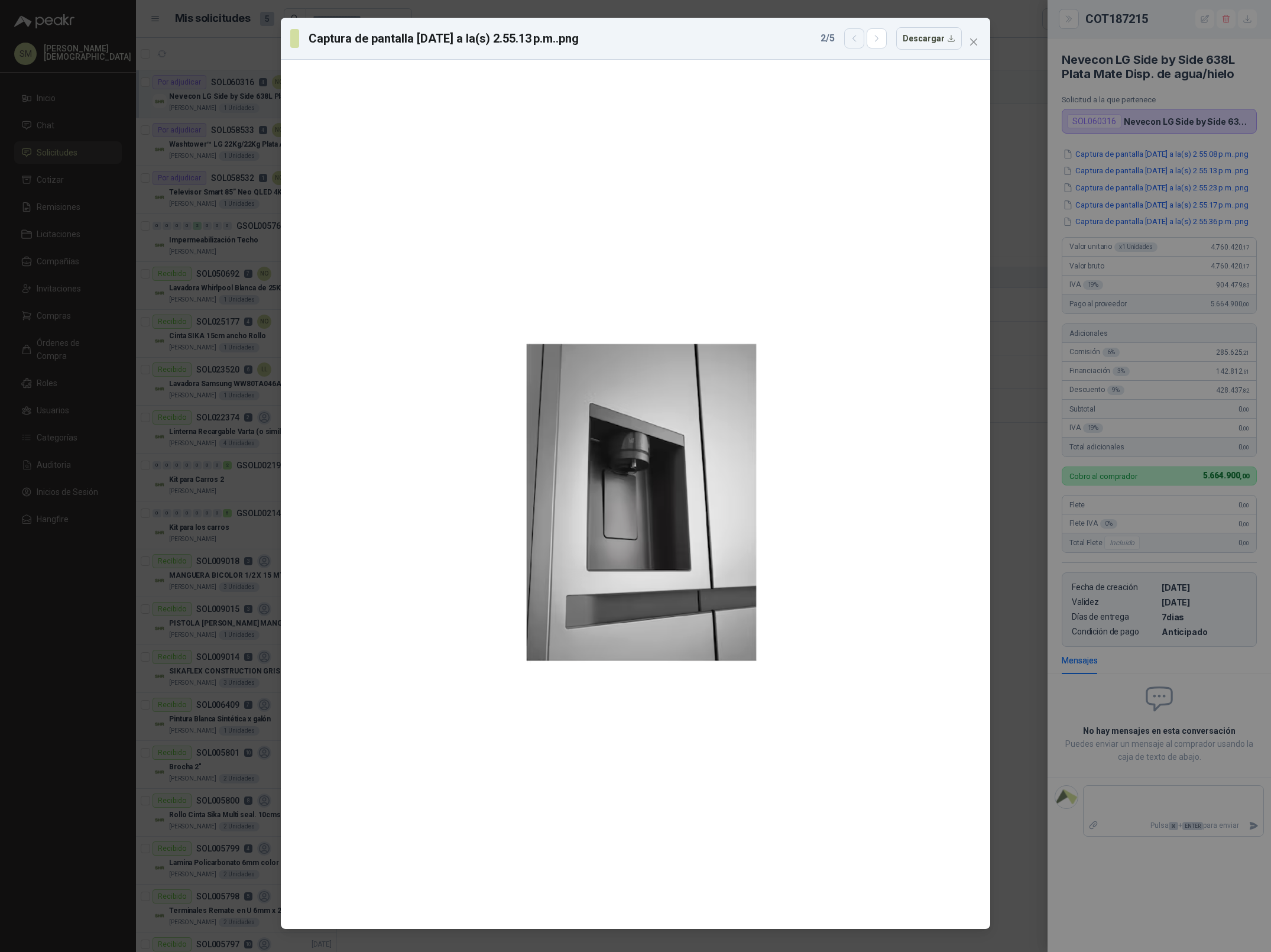
click at [853, 39] on icon "button" at bounding box center [854, 38] width 10 height 10
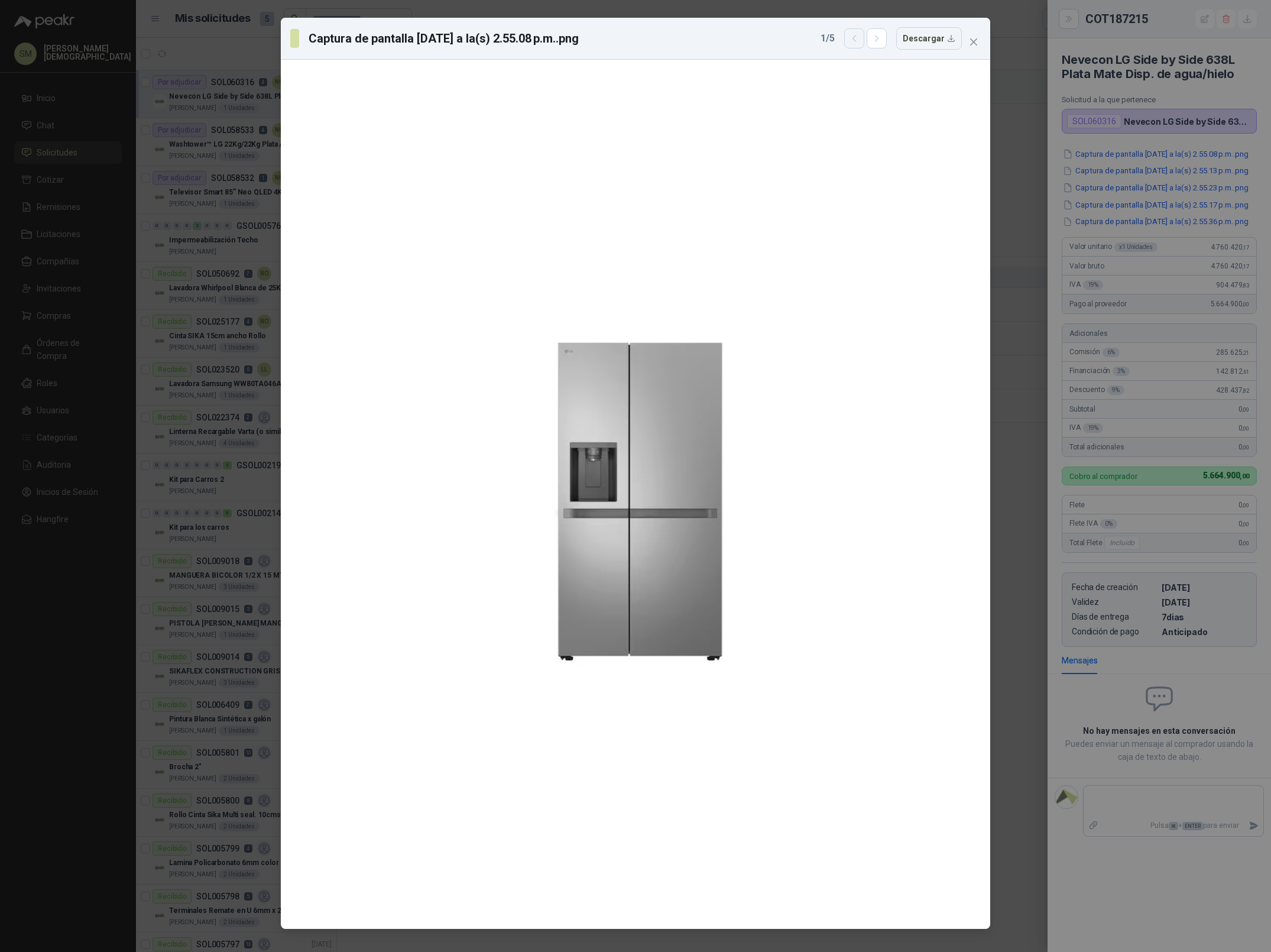
click at [853, 39] on icon "button" at bounding box center [854, 38] width 10 height 10
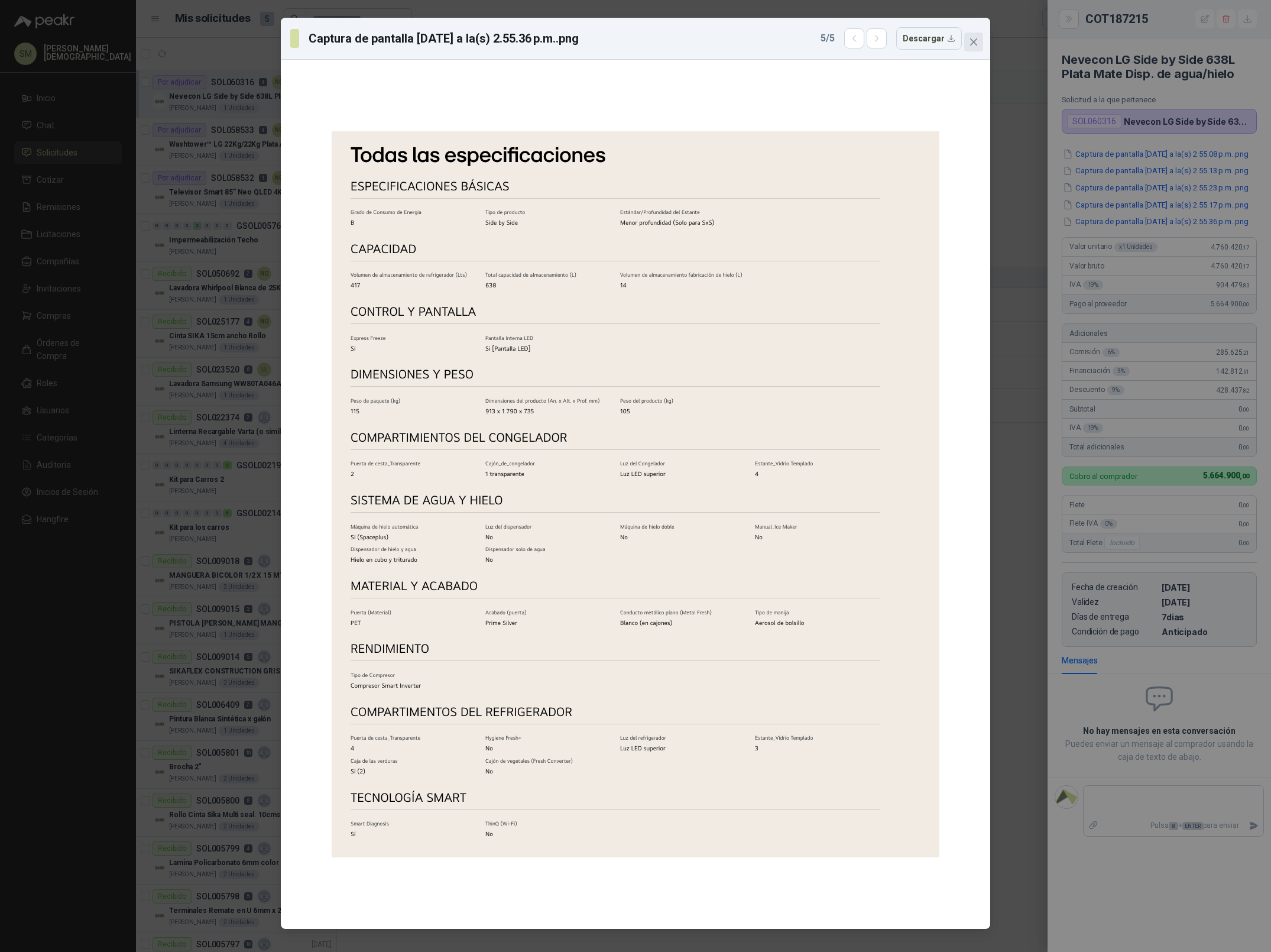
click at [970, 48] on button "Close" at bounding box center [974, 42] width 19 height 19
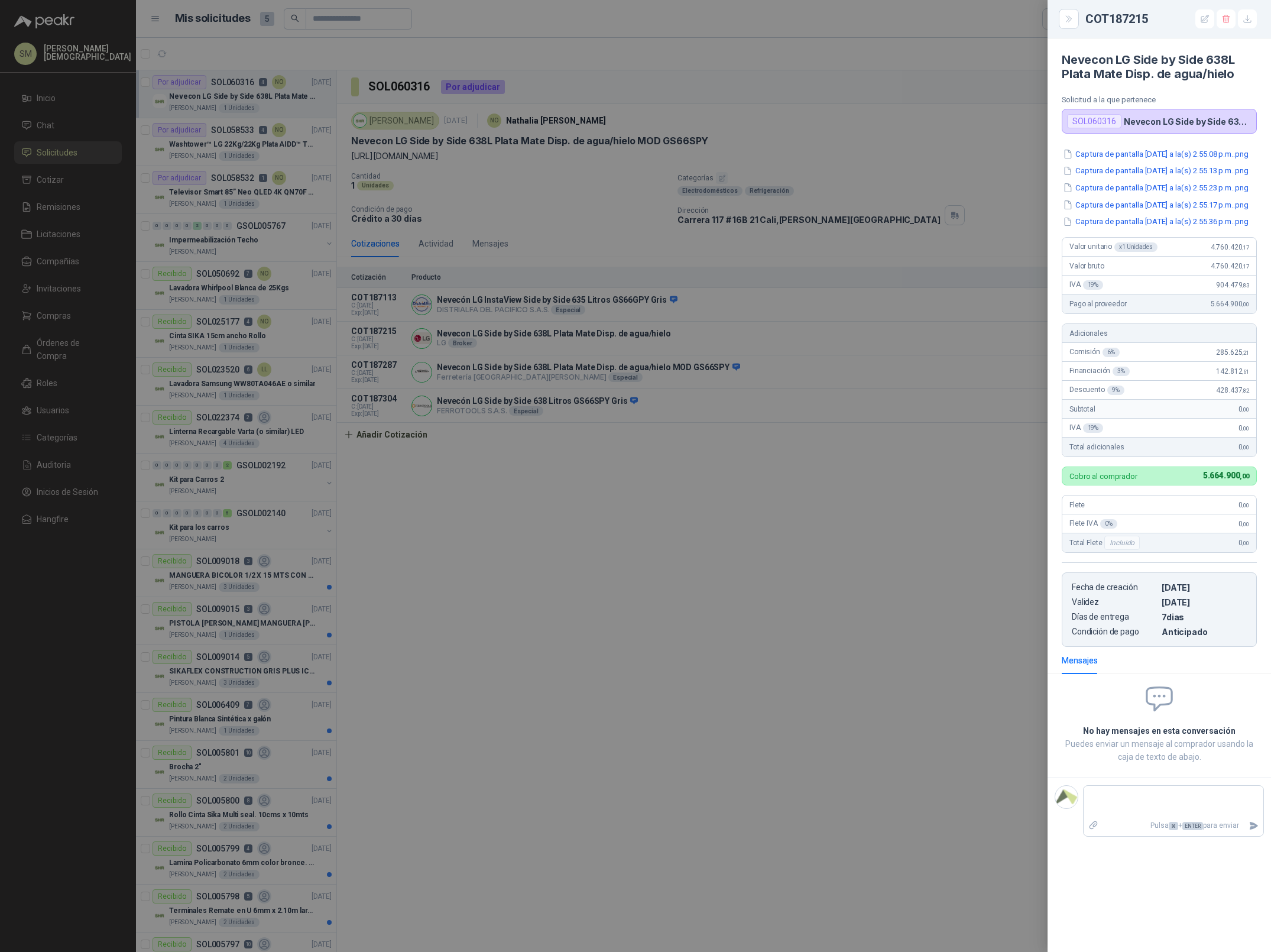
click at [886, 68] on div at bounding box center [635, 476] width 1271 height 952
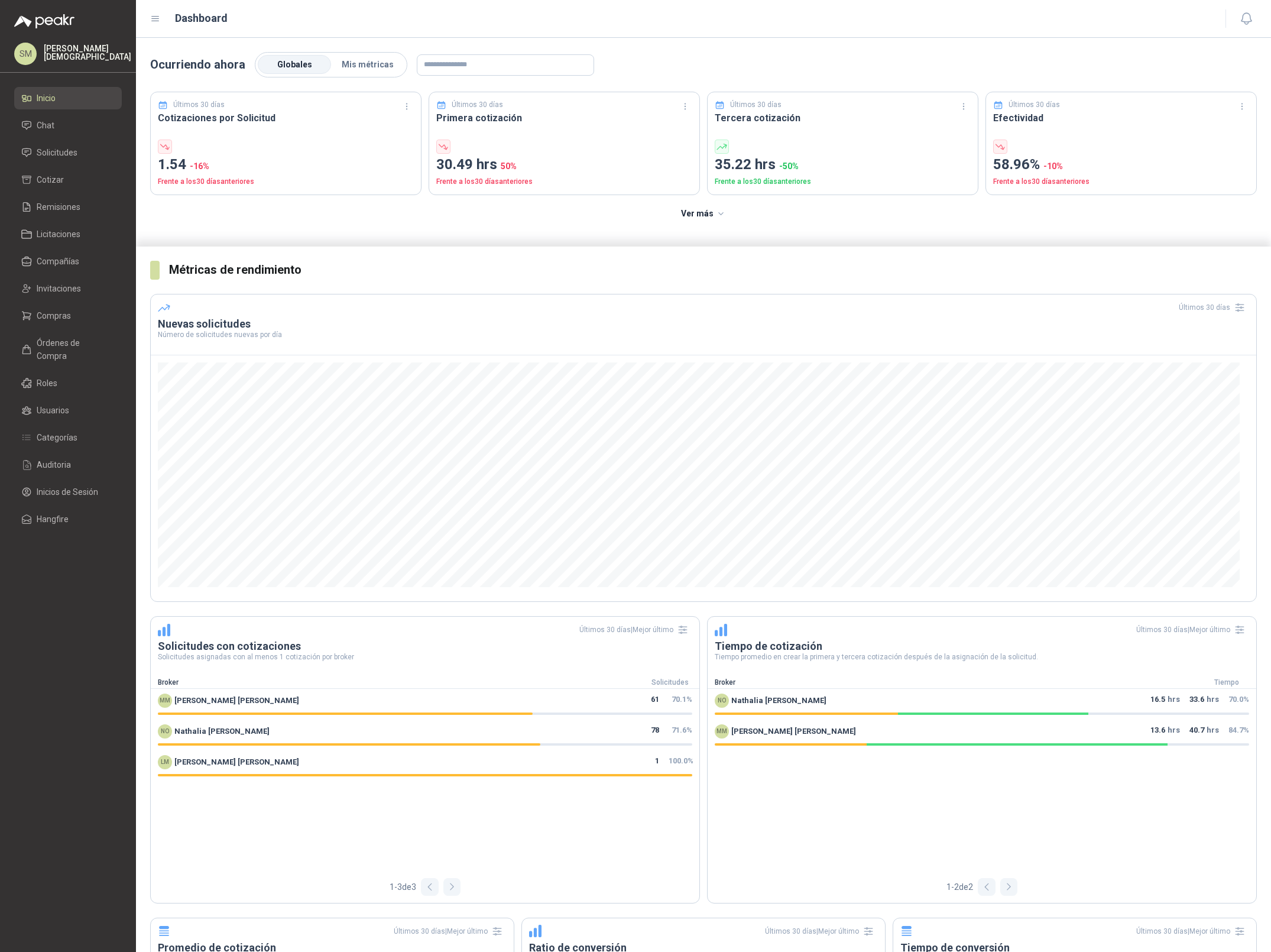
scroll to position [72, 0]
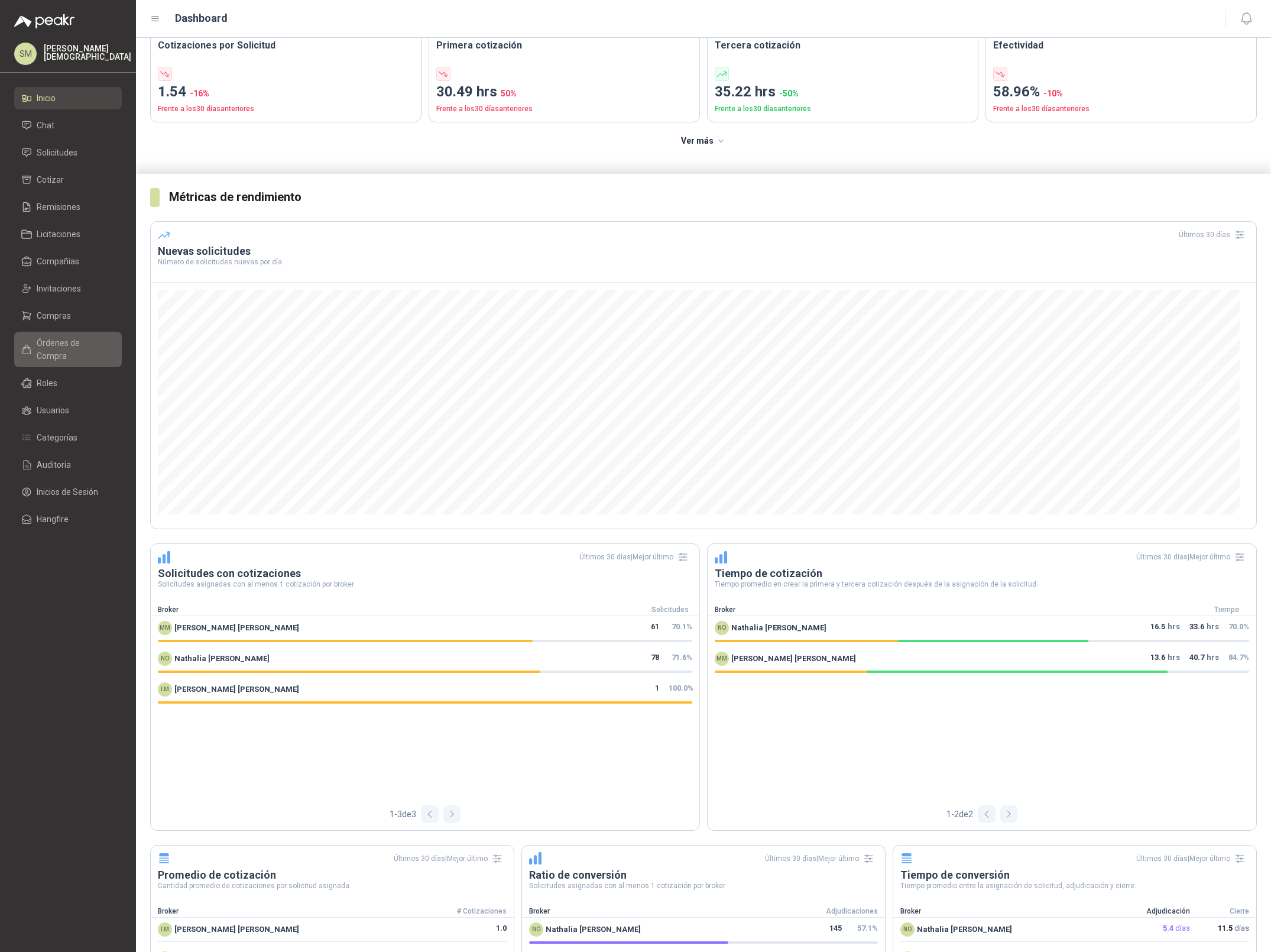
click at [78, 337] on span "Órdenes de Compra" at bounding box center [73, 349] width 74 height 26
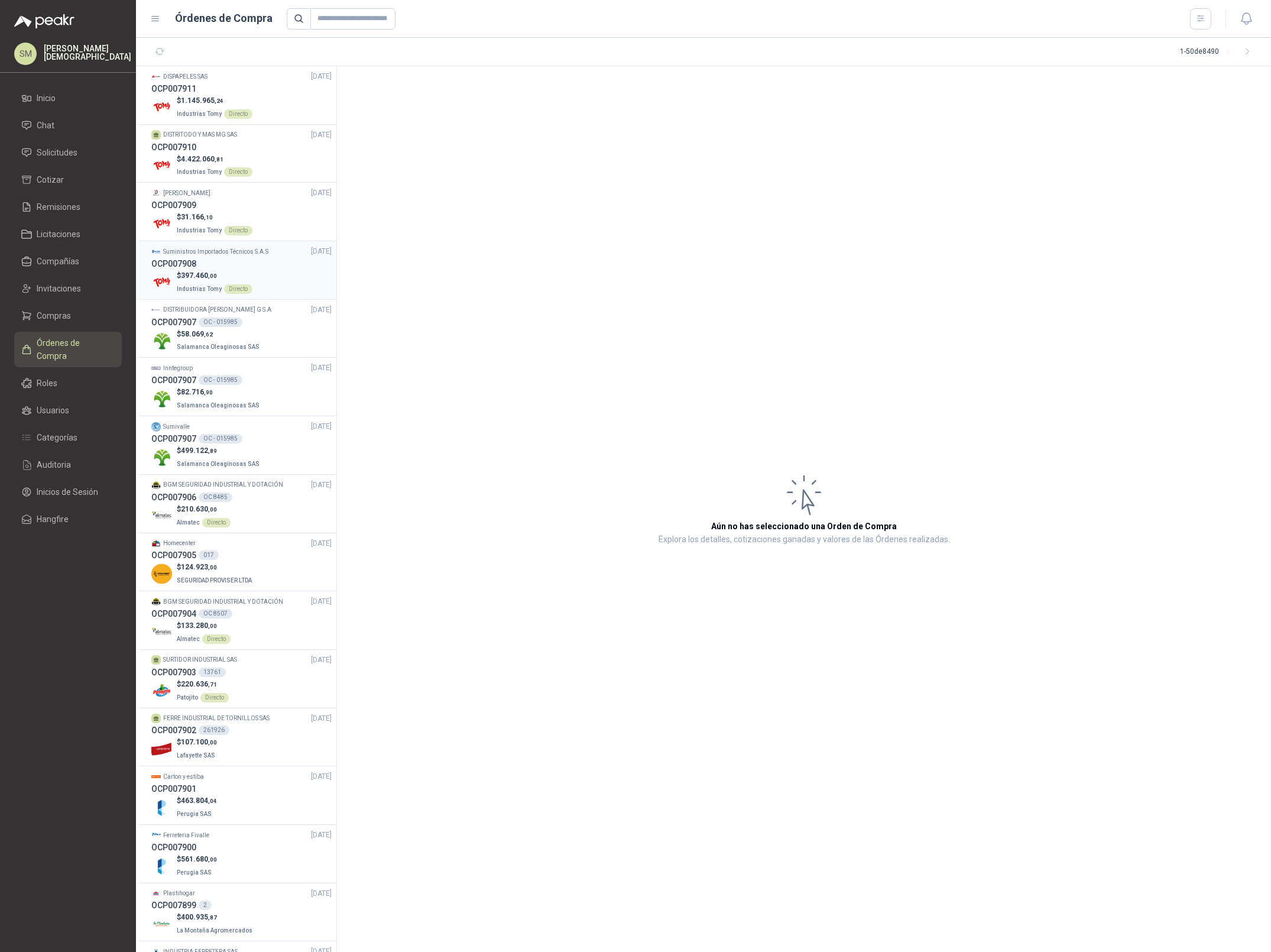
click at [244, 272] on p "$ 397.460 ,00" at bounding box center [214, 276] width 75 height 11
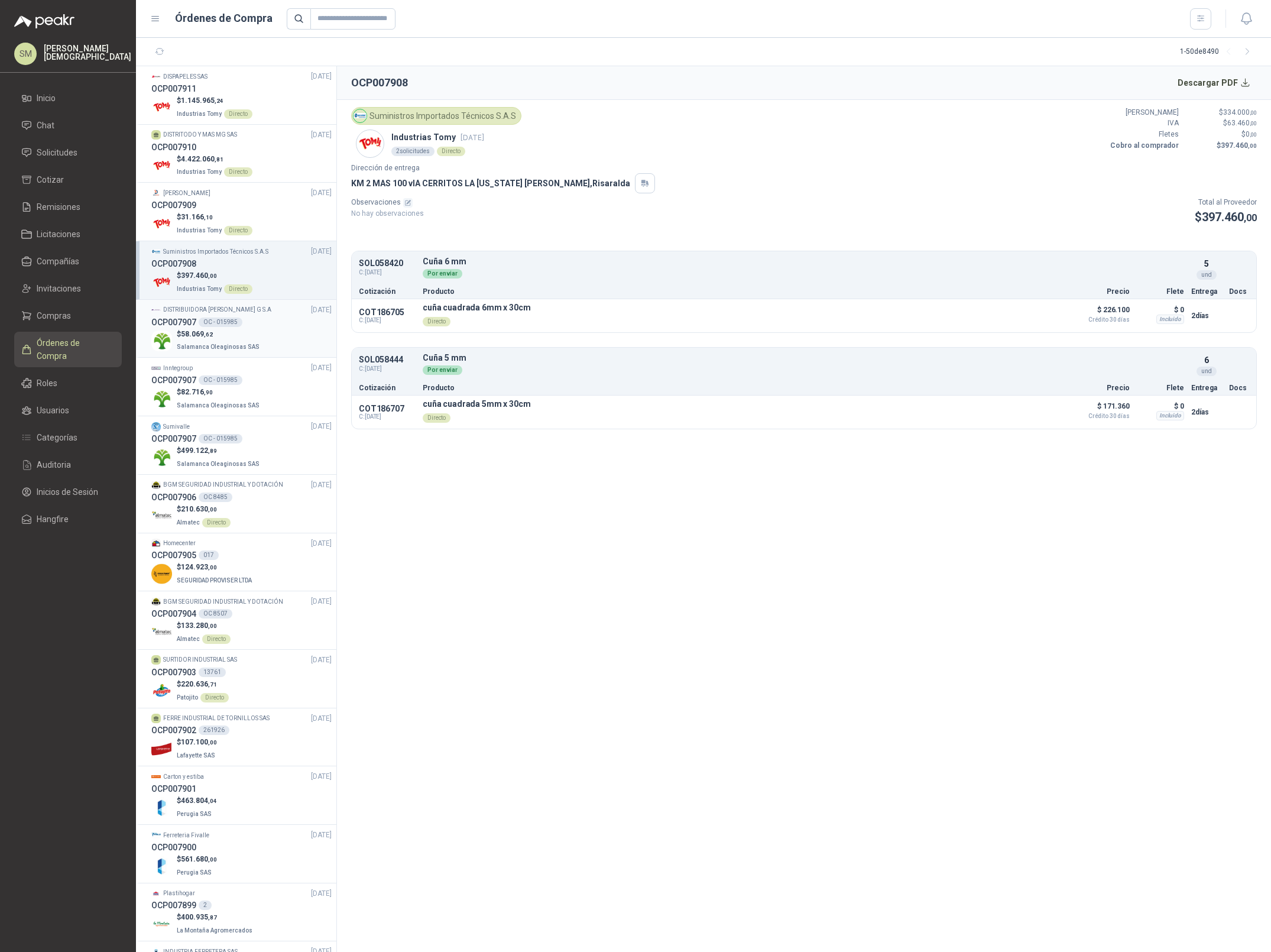
click at [246, 331] on p "$ 58.069 ,62" at bounding box center [219, 334] width 85 height 11
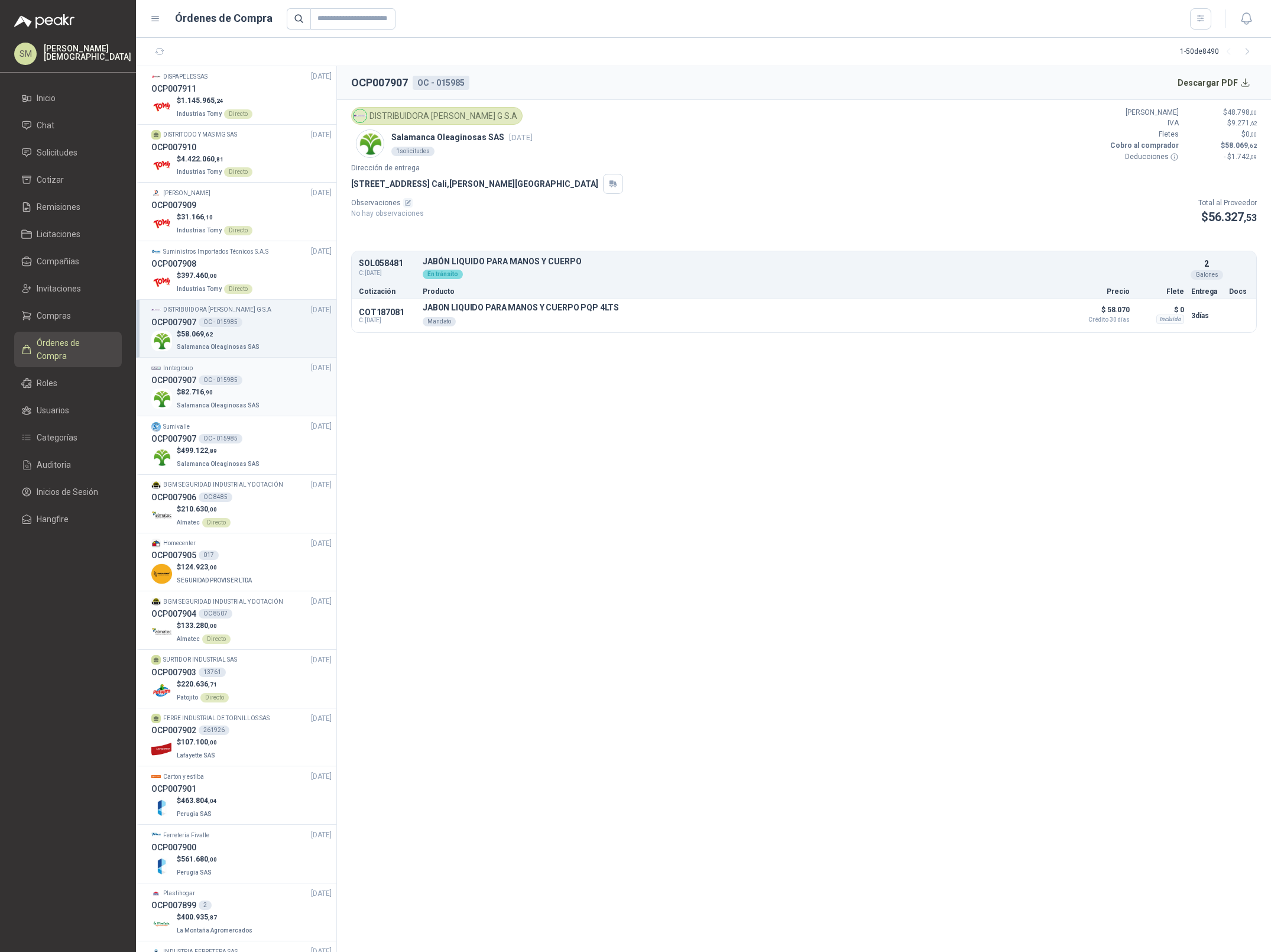
click at [246, 395] on p "$ 82.716 ,90" at bounding box center [219, 392] width 85 height 11
click at [235, 442] on div "OC - 015985" at bounding box center [220, 439] width 44 height 10
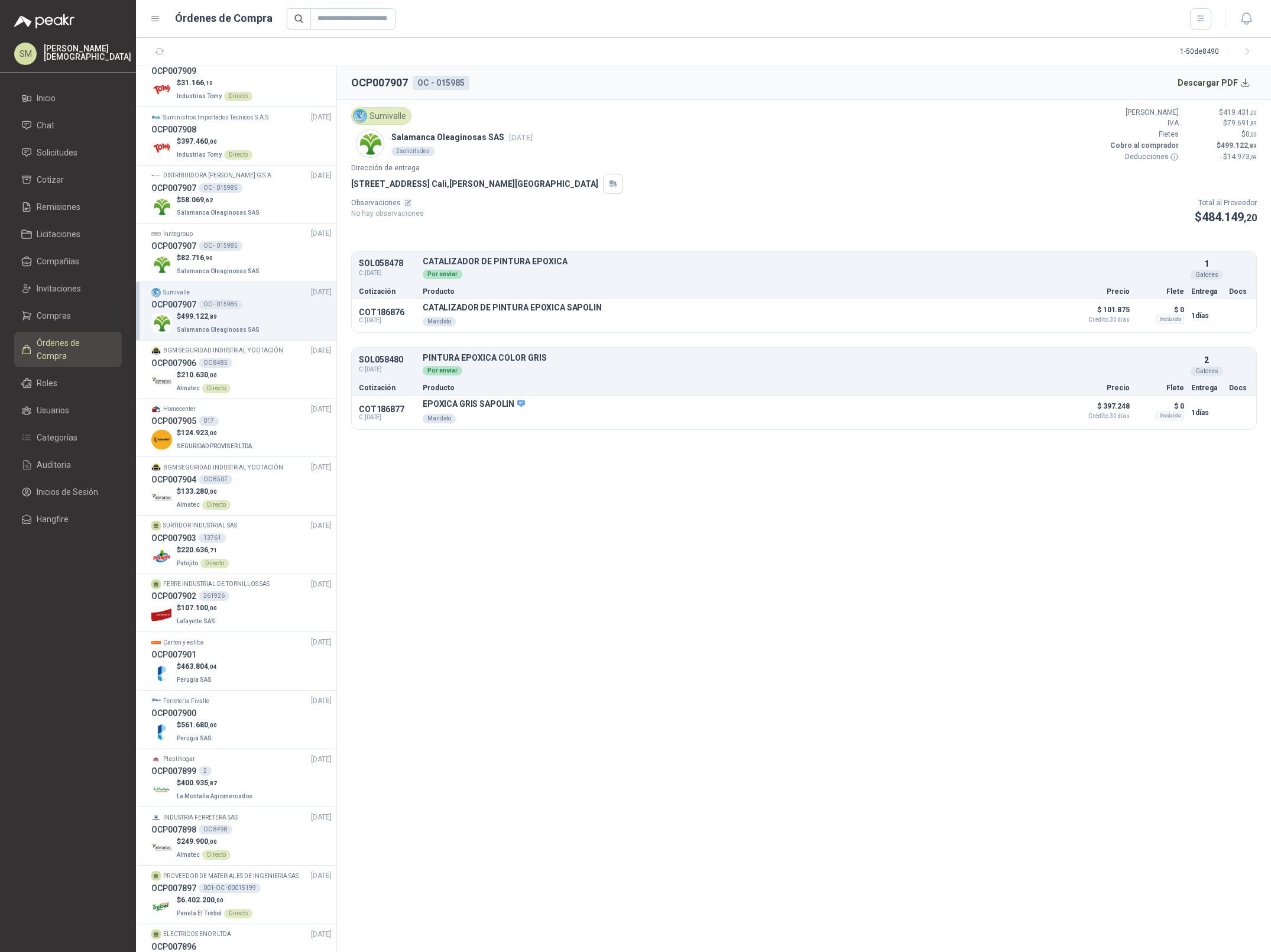
scroll to position [191, 0]
